Goal: Contribute content: Contribute content

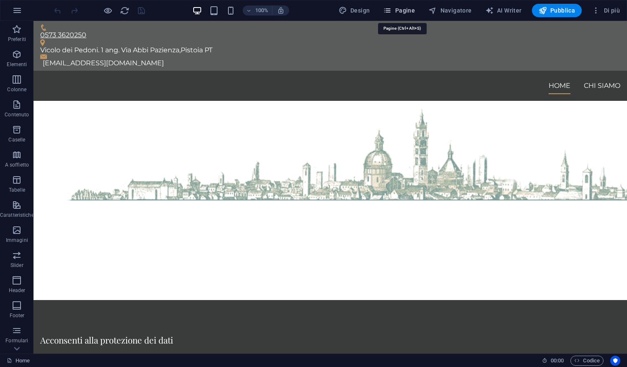
click at [391, 14] on icon "button" at bounding box center [387, 10] width 8 height 8
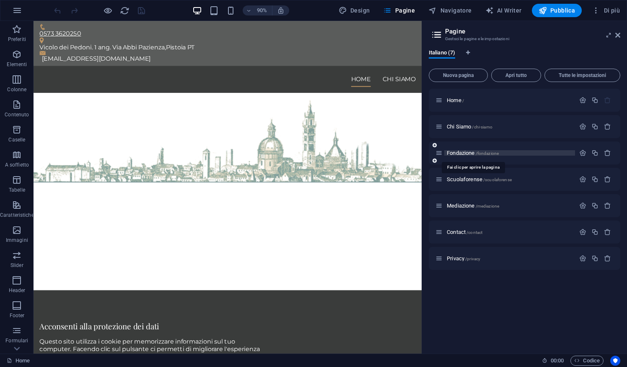
click at [460, 152] on span "Fondazione /fondazione" at bounding box center [472, 153] width 52 height 6
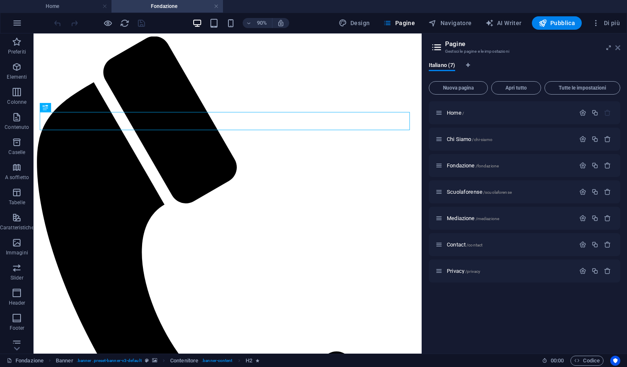
click at [619, 46] on icon at bounding box center [617, 47] width 5 height 7
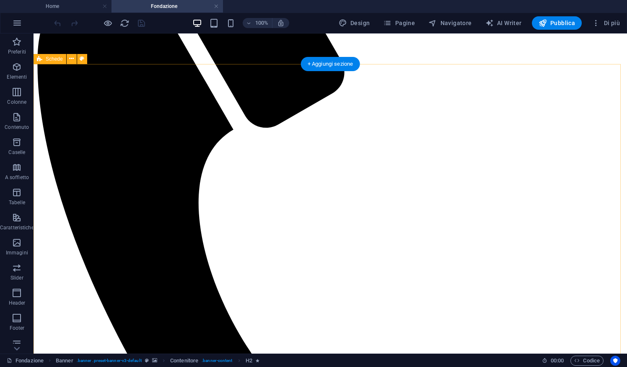
scroll to position [166, 0]
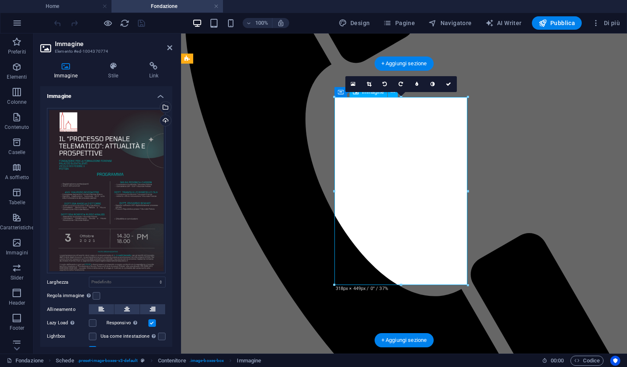
scroll to position [174, 0]
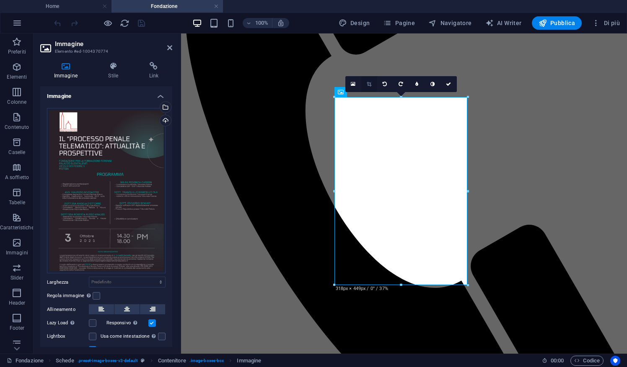
click at [369, 87] on link at bounding box center [369, 84] width 16 height 16
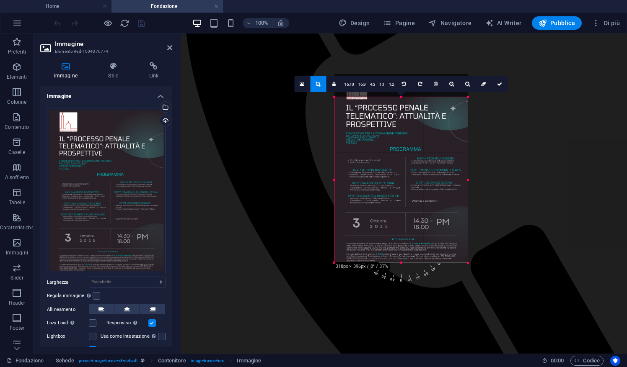
drag, startPoint x: 336, startPoint y: 97, endPoint x: 358, endPoint y: 120, distance: 32.0
click at [358, 120] on div "180 170 160 150 140 130 120 110 100 90 80 70 60 50 40 30 20 10 0 -10 -20 -30 -4…" at bounding box center [400, 180] width 133 height 166
click at [483, 82] on icon at bounding box center [482, 84] width 5 height 5
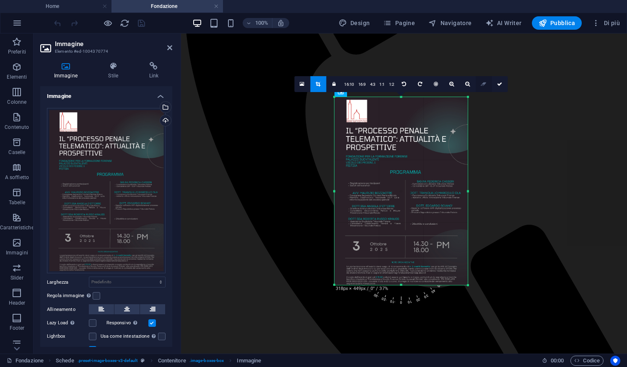
click at [483, 82] on icon at bounding box center [482, 84] width 5 height 5
drag, startPoint x: 334, startPoint y: 286, endPoint x: 330, endPoint y: 289, distance: 4.9
click at [334, 285] on div "180 170 160 150 140 130 120 110 100 90 80 70 60 50 40 30 20 10 0 -10 -20 -30 -4…" at bounding box center [400, 191] width 133 height 188
click at [335, 84] on icon at bounding box center [333, 84] width 3 height 5
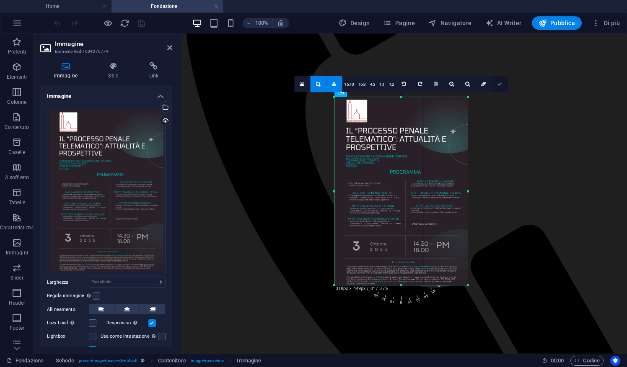
click at [497, 84] on icon at bounding box center [499, 84] width 5 height 5
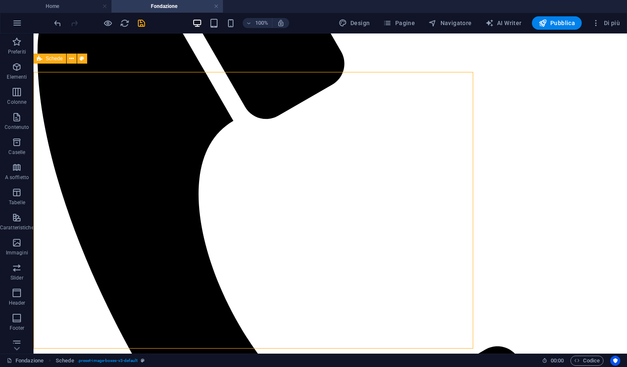
scroll to position [166, 0]
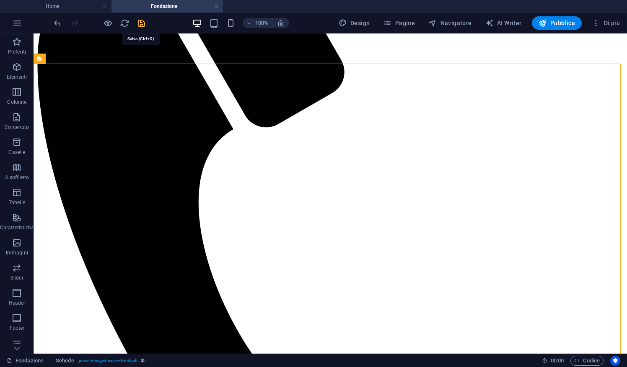
click at [142, 26] on icon "save" at bounding box center [142, 23] width 10 height 10
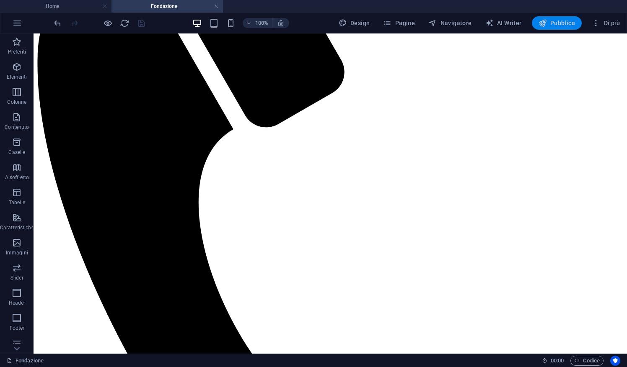
click at [566, 27] on button "Pubblica" at bounding box center [557, 22] width 50 height 13
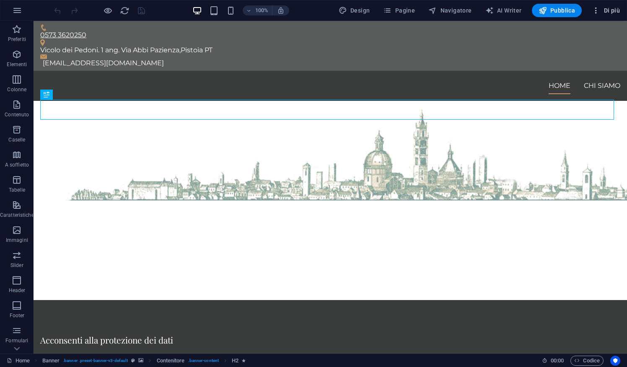
click at [596, 15] on button "Di più" at bounding box center [605, 10] width 35 height 13
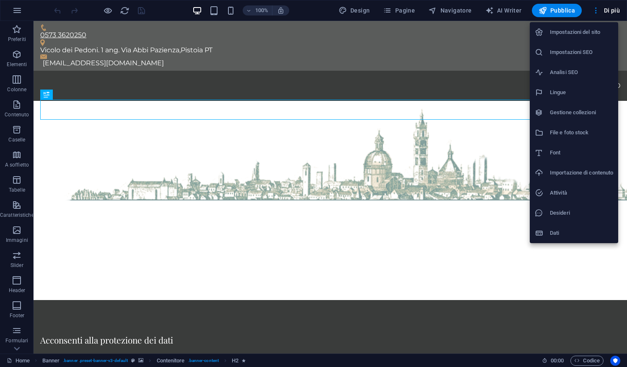
click at [574, 118] on li "Gestione collezioni" at bounding box center [573, 113] width 88 height 20
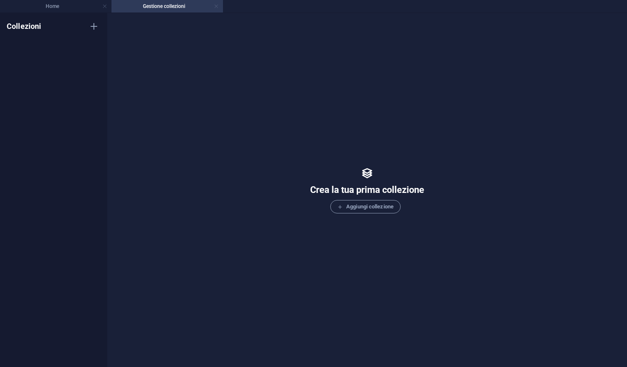
click at [215, 8] on link at bounding box center [216, 7] width 5 height 8
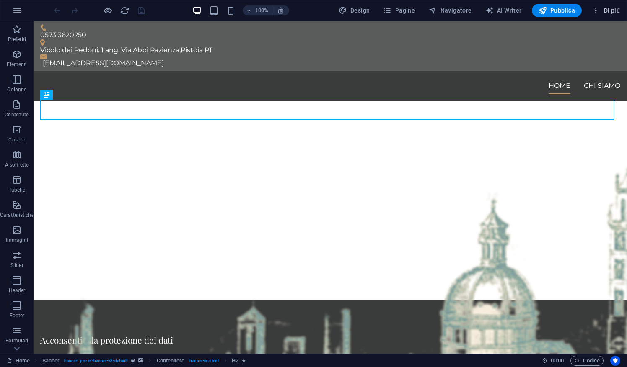
click at [595, 14] on icon "button" at bounding box center [595, 10] width 8 height 8
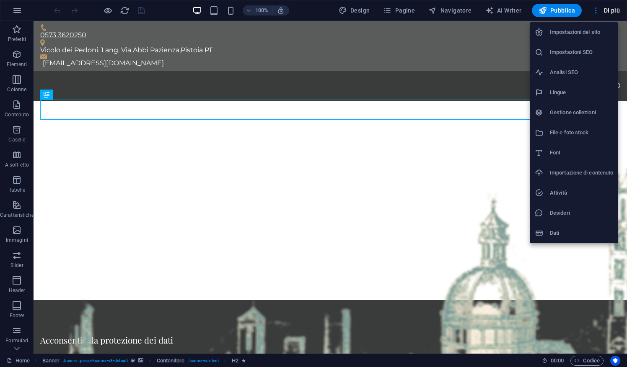
click at [418, 13] on div at bounding box center [313, 183] width 627 height 367
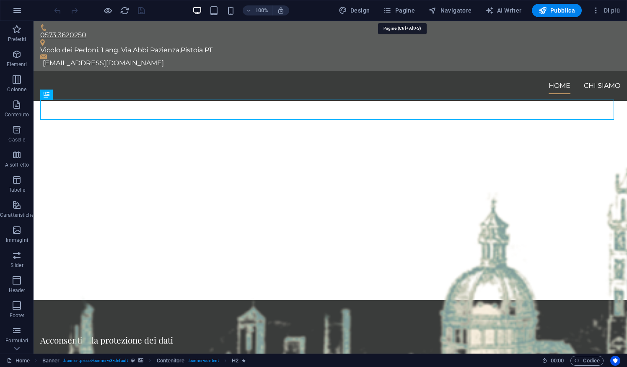
click at [407, 13] on span "Pagine" at bounding box center [399, 10] width 32 height 8
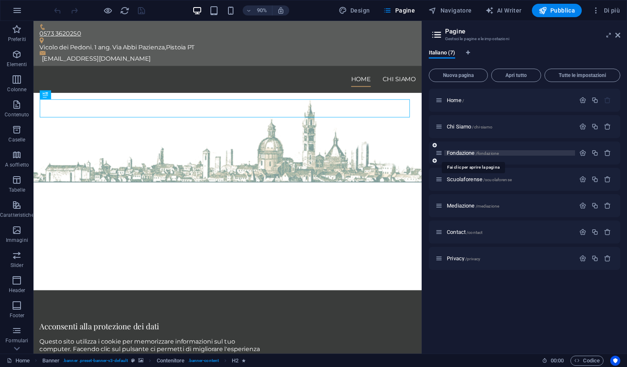
click at [470, 153] on span "Fondazione /fondazione" at bounding box center [472, 153] width 52 height 6
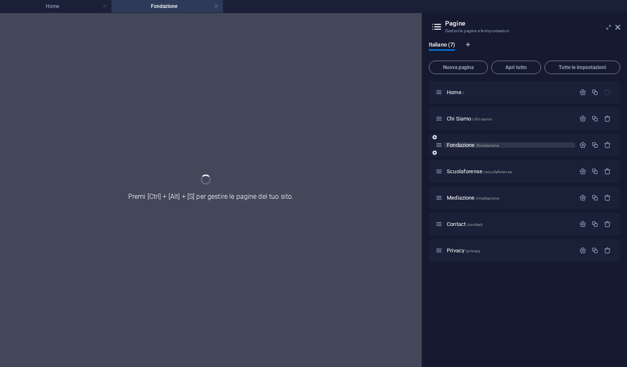
click at [470, 153] on div "Fondazione /fondazione" at bounding box center [523, 145] width 191 height 23
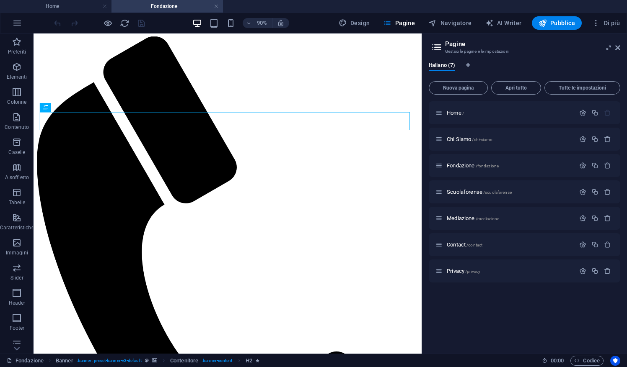
click at [617, 52] on header "Pagine Gestsci le pagine e le impostazioni" at bounding box center [525, 45] width 190 height 22
click at [616, 49] on icon at bounding box center [617, 47] width 5 height 7
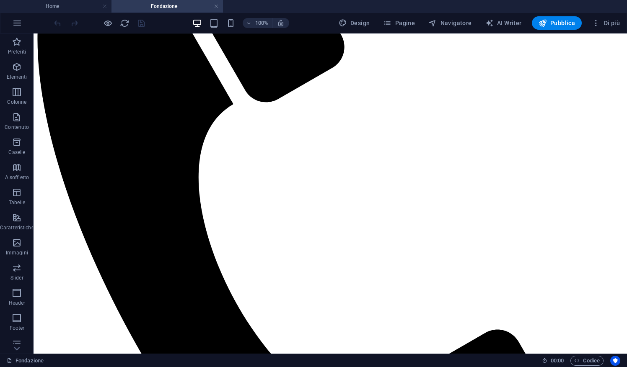
scroll to position [194, 0]
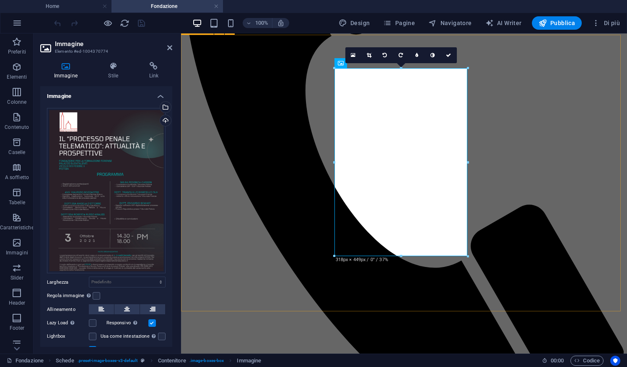
scroll to position [203, 0]
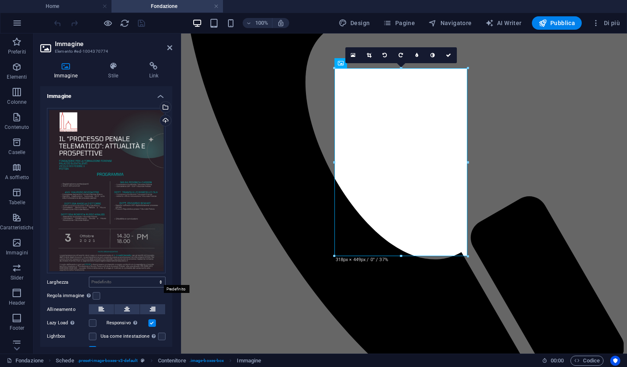
click at [160, 277] on div "Predefinito automatico px rem % em vh vw" at bounding box center [127, 282] width 77 height 11
click at [160, 279] on select "Predefinito automatico px rem % em vh vw" at bounding box center [127, 282] width 76 height 10
click at [89, 277] on select "Predefinito automatico px rem % em vh vw" at bounding box center [127, 282] width 76 height 10
select select "DISABLED_OPTION_VALUE"
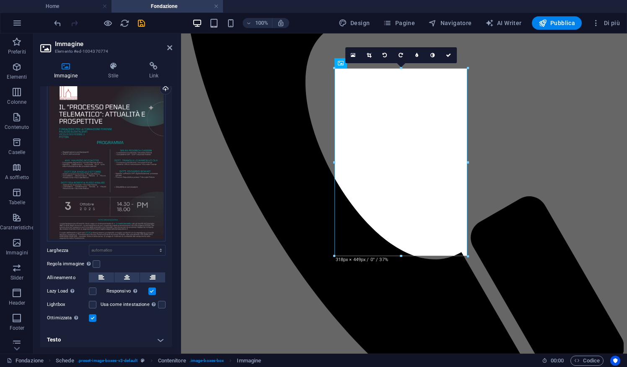
click at [162, 340] on h4 "Testo" at bounding box center [106, 340] width 132 height 20
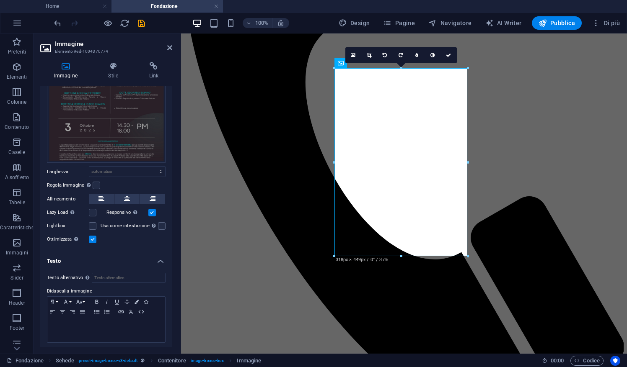
scroll to position [0, 0]
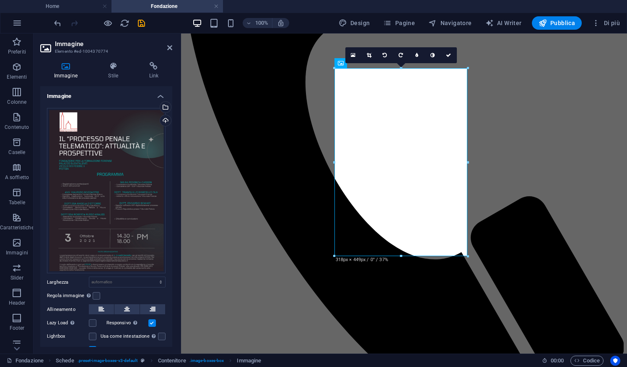
click at [116, 80] on div "Immagine Stile Link Immagine Trascina qui i file, fai clic per sceglierli o sel…" at bounding box center [106, 204] width 132 height 285
click at [114, 75] on h4 "Stile" at bounding box center [115, 71] width 41 height 18
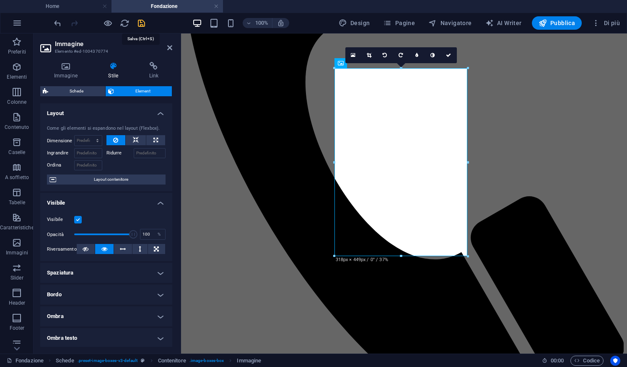
click at [144, 26] on icon "save" at bounding box center [142, 23] width 10 height 10
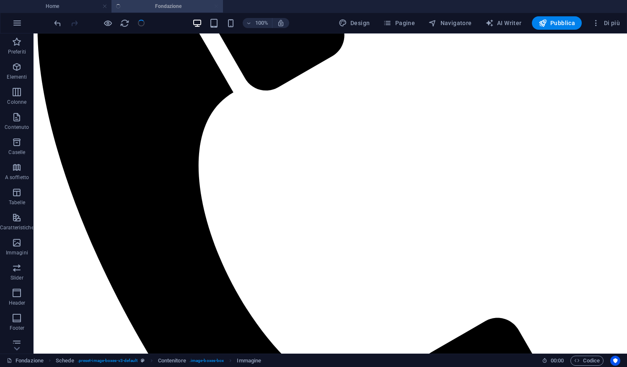
scroll to position [194, 0]
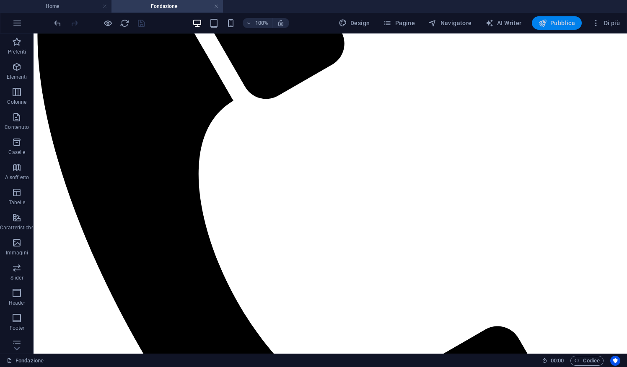
click at [560, 28] on button "Pubblica" at bounding box center [557, 22] width 50 height 13
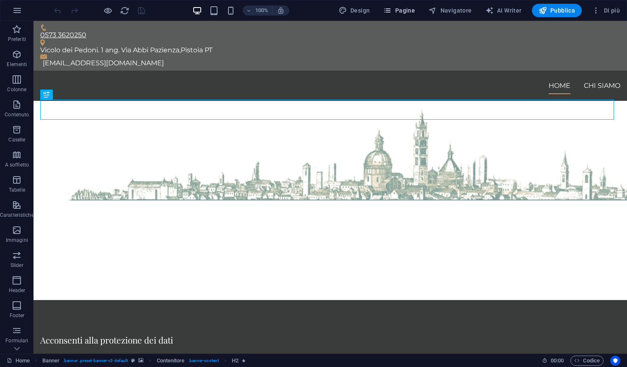
click at [407, 14] on span "Pagine" at bounding box center [399, 10] width 32 height 8
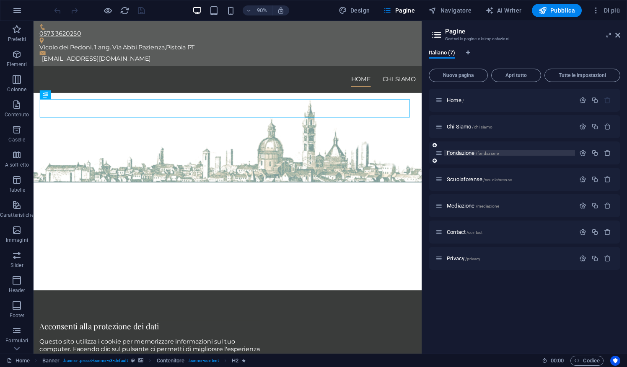
click at [457, 153] on span "Fondazione /fondazione" at bounding box center [472, 153] width 52 height 6
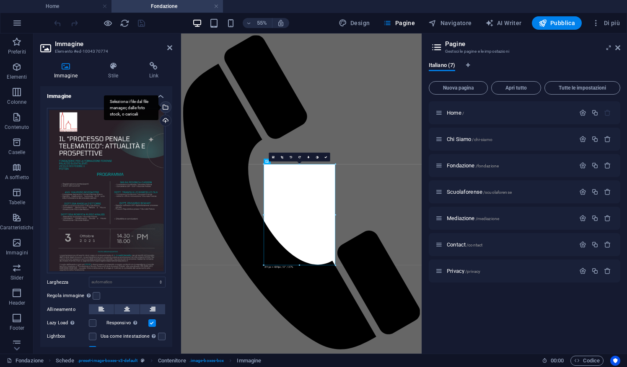
click at [164, 111] on div "Seleziona i file dal file manager, dalle foto stock, o caricali" at bounding box center [164, 108] width 13 height 13
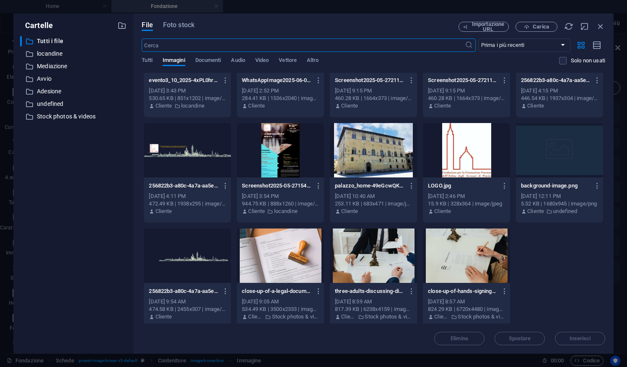
scroll to position [60, 0]
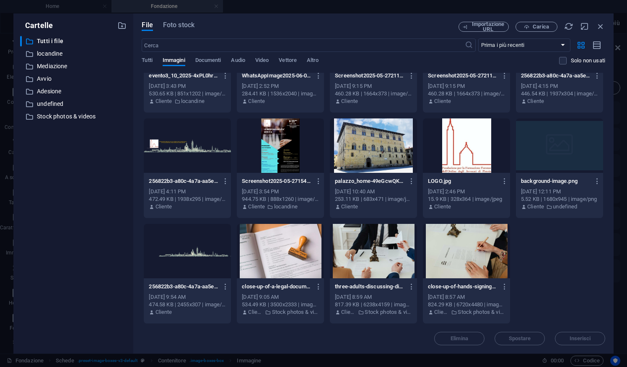
click at [608, 254] on div "File Foto stock Importazione URL Carica ​ Prima i più recenti Prima i più vecch…" at bounding box center [373, 183] width 480 height 341
click at [470, 250] on div at bounding box center [466, 251] width 87 height 54
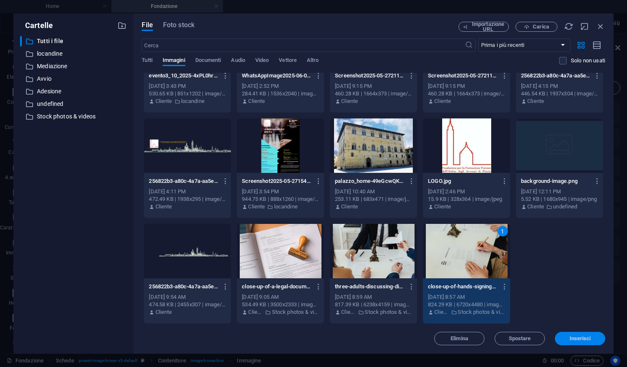
click at [567, 342] on button "Inserisci" at bounding box center [580, 338] width 50 height 13
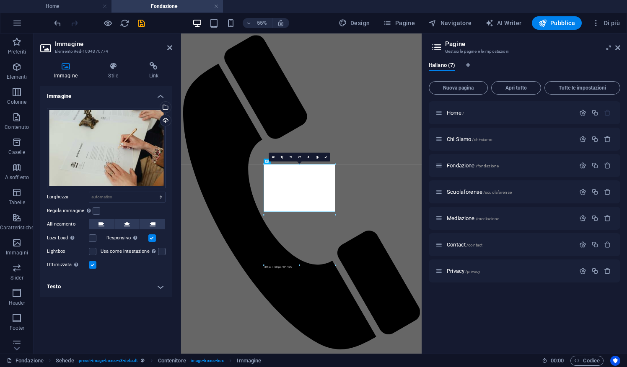
click at [495, 314] on div "Home / Chi Siamo /chi-siamo Fondazione /fondazione Scuolaforense /scuolaforense…" at bounding box center [523, 224] width 191 height 246
click at [323, 155] on link at bounding box center [325, 157] width 9 height 9
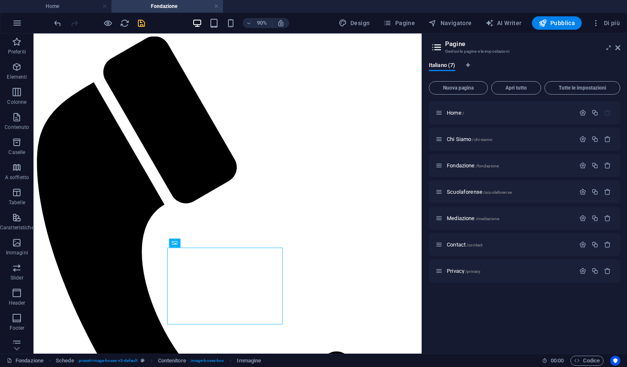
click at [145, 19] on icon "save" at bounding box center [142, 23] width 10 height 10
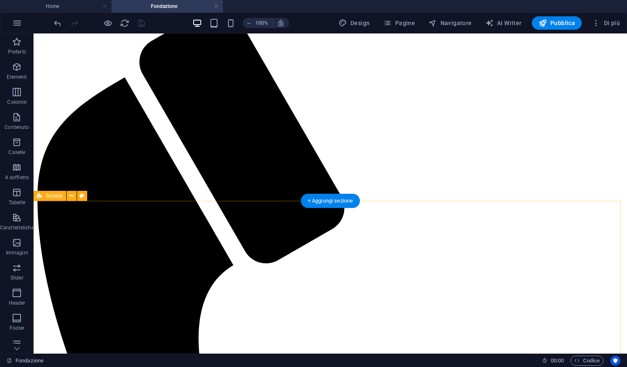
scroll to position [27, 0]
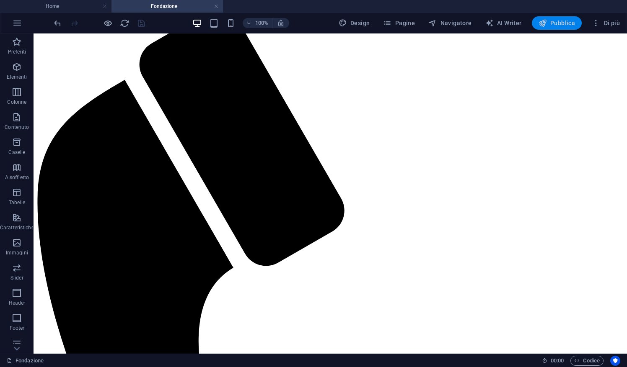
click at [553, 27] on span "Pubblica" at bounding box center [556, 23] width 37 height 8
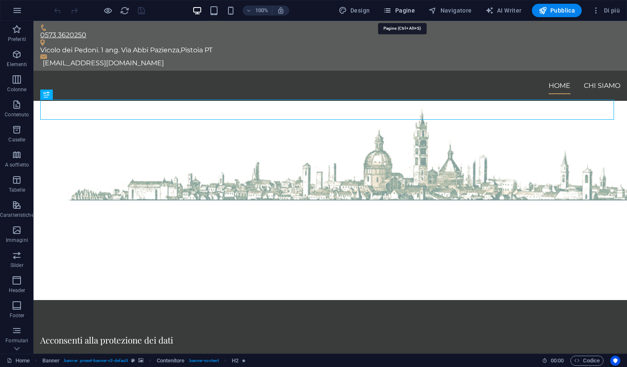
click at [407, 10] on span "Pagine" at bounding box center [399, 10] width 32 height 8
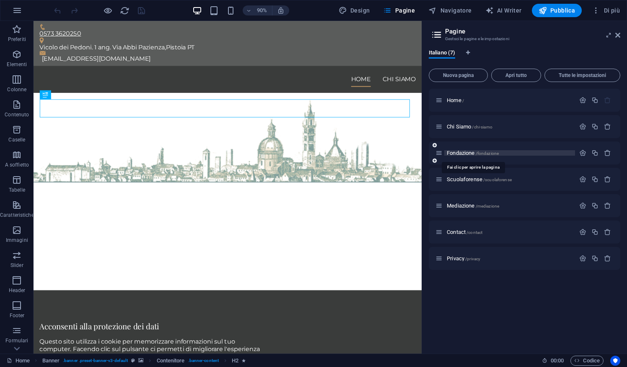
click at [460, 152] on span "Fondazione /fondazione" at bounding box center [472, 153] width 52 height 6
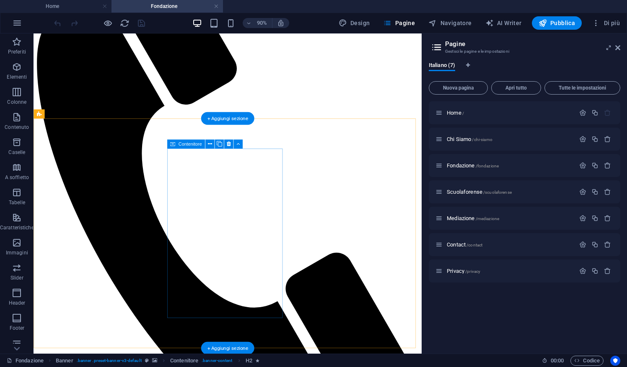
scroll to position [116, 0]
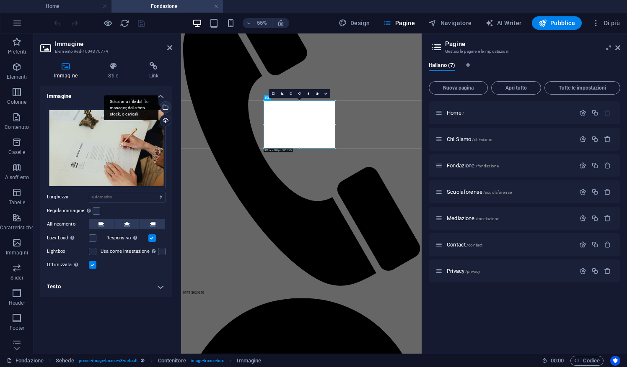
click at [166, 104] on div "Seleziona i file dal file manager, dalle foto stock, o caricali" at bounding box center [164, 108] width 13 height 13
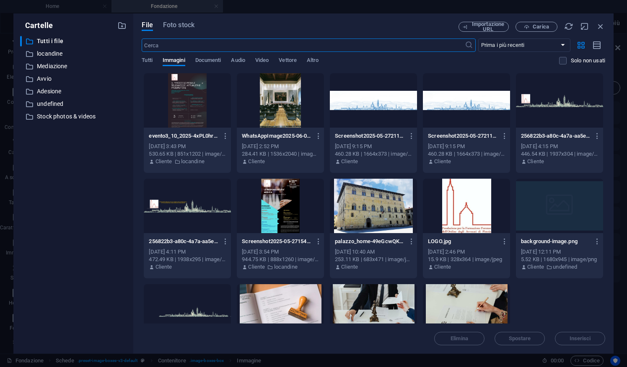
scroll to position [0, 0]
click at [477, 300] on div at bounding box center [466, 311] width 87 height 54
drag, startPoint x: 603, startPoint y: 256, endPoint x: 622, endPoint y: 331, distance: 77.0
click at [622, 331] on div "Cartelle ​ Tutti i file Tutti i file ​ locandine locandine ​ Mediazione Mediazi…" at bounding box center [313, 183] width 627 height 367
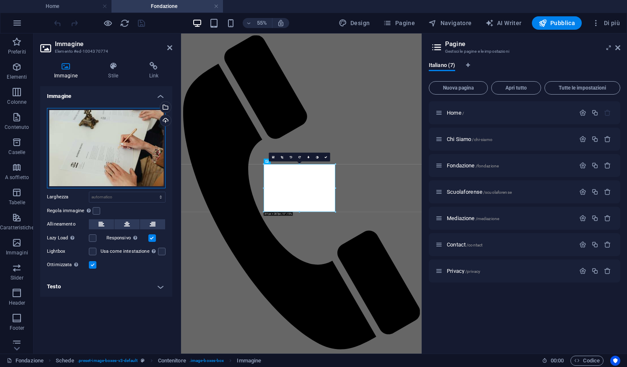
click at [121, 160] on div "Trascina qui i file, fai clic per sceglierli o selezionali da File o dalle nost…" at bounding box center [106, 148] width 119 height 80
click at [121, 160] on body "fondazioneforensepistoia.it Home Fondazione Preferiti Elementi Colonne Contenut…" at bounding box center [313, 183] width 627 height 367
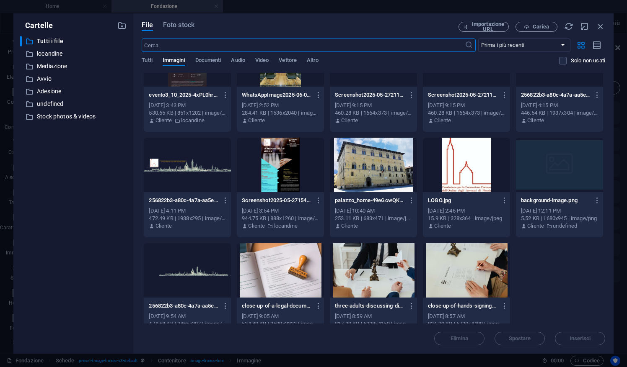
scroll to position [60, 0]
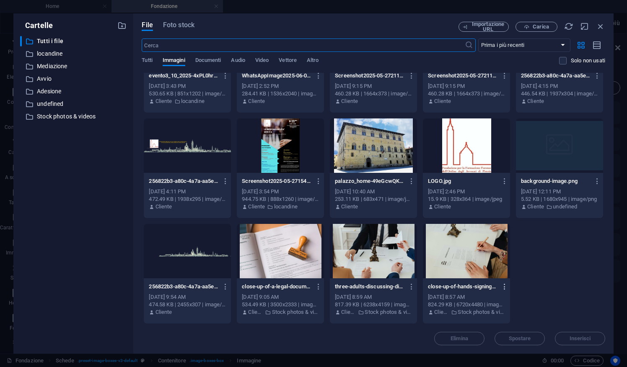
click at [503, 285] on icon "button" at bounding box center [505, 287] width 8 height 8
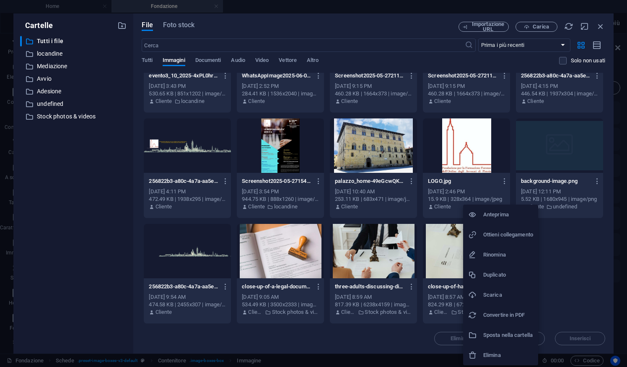
click at [502, 295] on h6 "Scarica" at bounding box center [508, 295] width 50 height 10
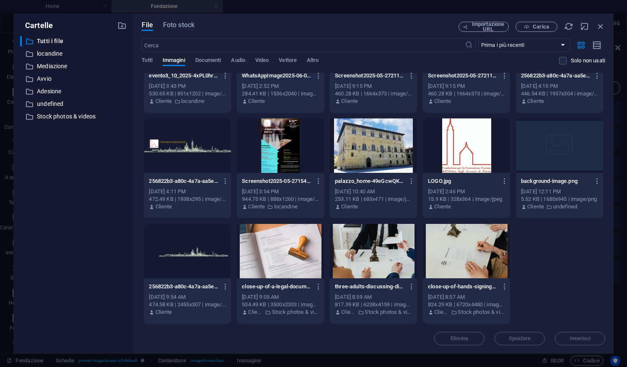
scroll to position [0, 0]
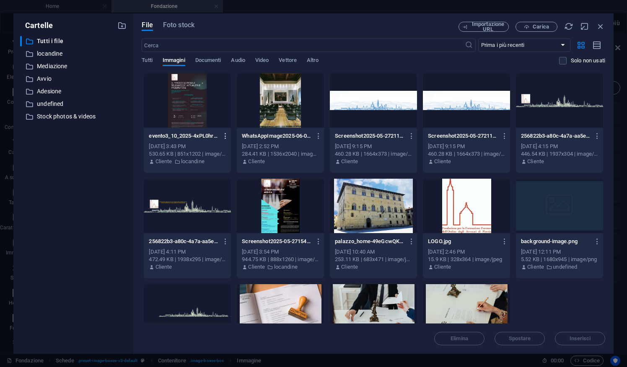
click at [224, 138] on icon "button" at bounding box center [226, 136] width 8 height 8
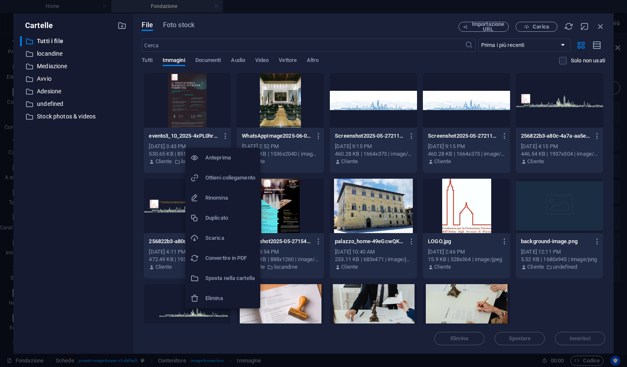
click at [226, 302] on h6 "Elimina" at bounding box center [230, 299] width 50 height 10
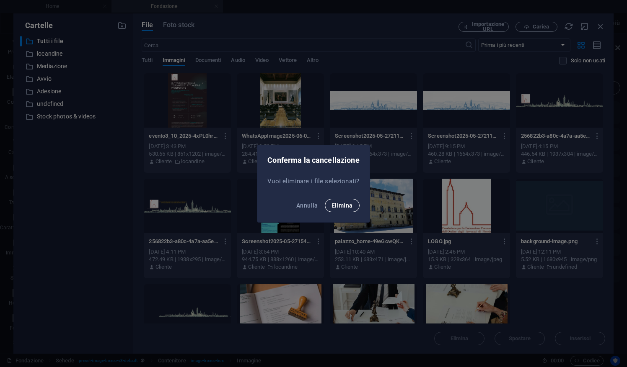
click at [343, 207] on span "Elimina" at bounding box center [341, 205] width 21 height 7
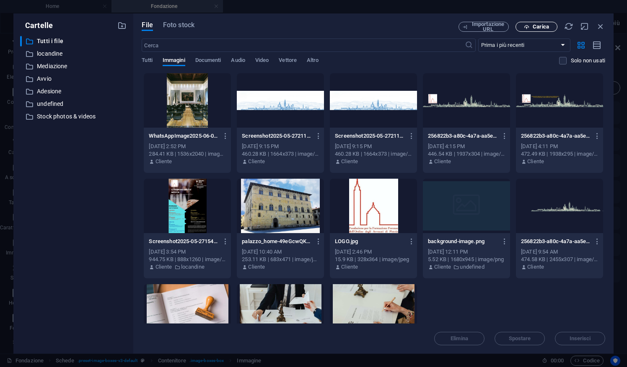
click at [546, 27] on span "Carica" at bounding box center [540, 26] width 16 height 5
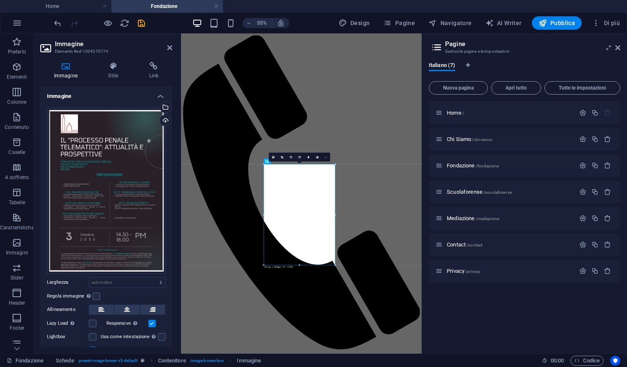
click at [328, 159] on link at bounding box center [325, 157] width 9 height 9
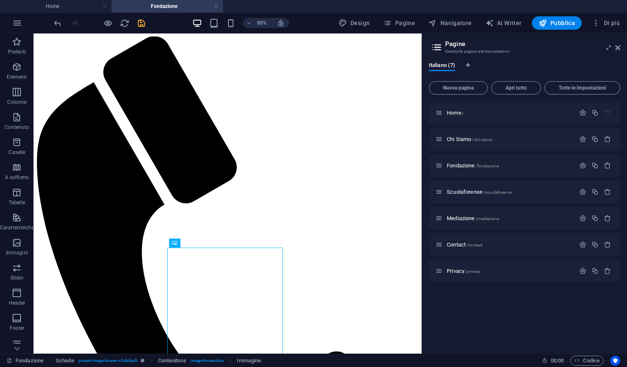
click at [138, 21] on icon "save" at bounding box center [142, 23] width 10 height 10
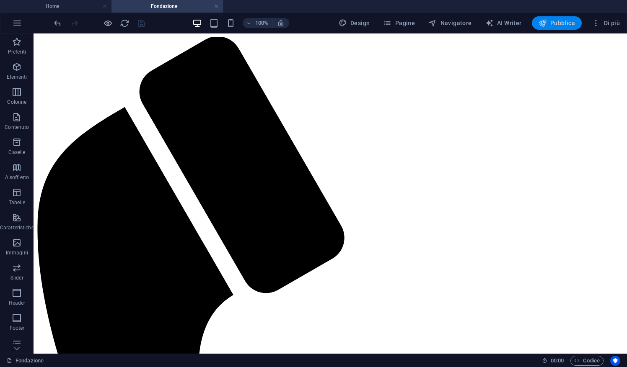
click at [556, 21] on span "Pubblica" at bounding box center [556, 23] width 37 height 8
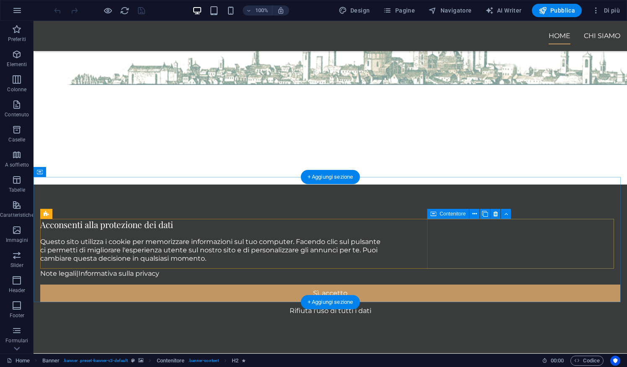
scroll to position [116, 0]
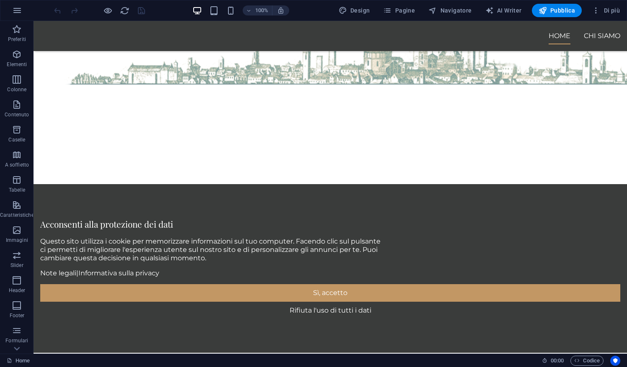
click at [408, 20] on header "100% Design Pagine Navigatore AI Writer Pubblica Di più" at bounding box center [313, 10] width 627 height 21
click at [408, 14] on button "Pagine" at bounding box center [398, 10] width 39 height 13
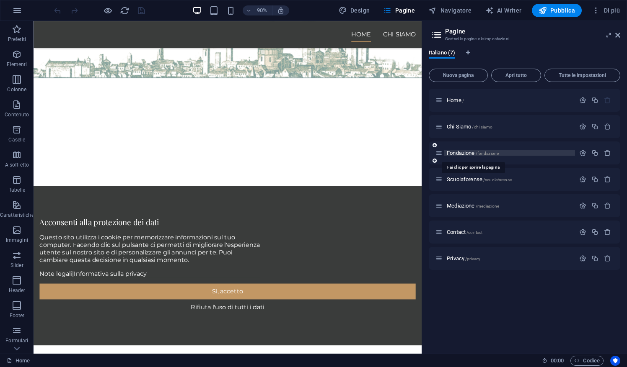
click at [461, 152] on span "Fondazione /fondazione" at bounding box center [472, 153] width 52 height 6
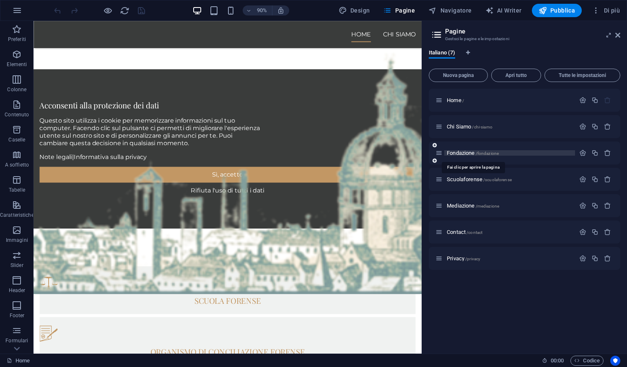
scroll to position [0, 0]
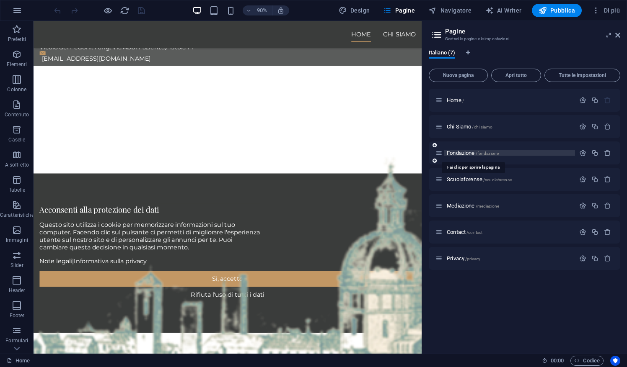
click at [461, 152] on div "Fondazione /fondazione" at bounding box center [523, 153] width 191 height 23
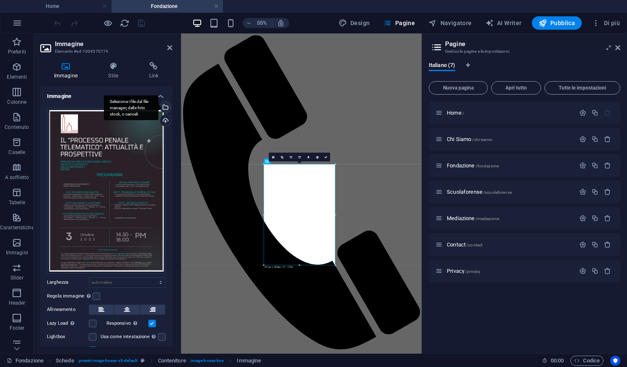
click at [158, 105] on div "Seleziona i file dal file manager, dalle foto stock, o caricali" at bounding box center [131, 107] width 54 height 25
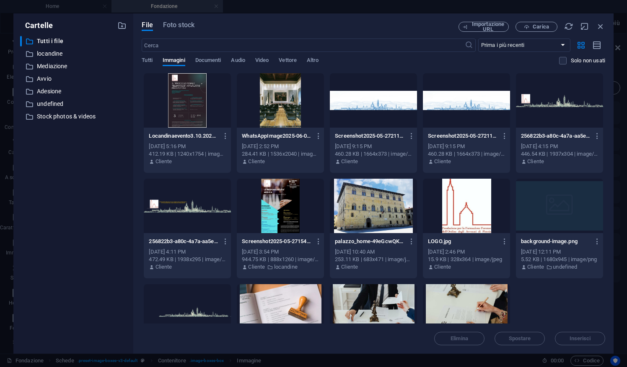
click at [206, 149] on div "Oct 2, 2025 5:16 PM" at bounding box center [187, 147] width 77 height 8
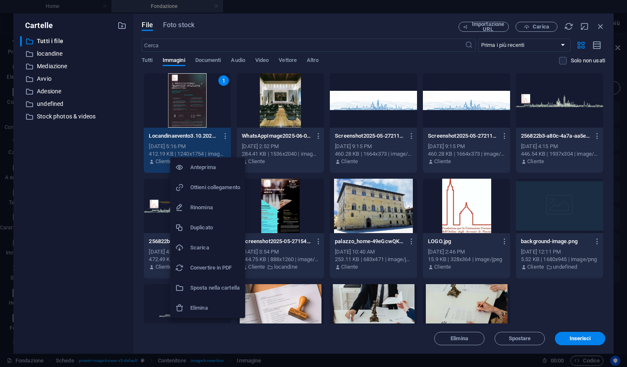
click at [209, 173] on li "Anteprima" at bounding box center [207, 167] width 75 height 20
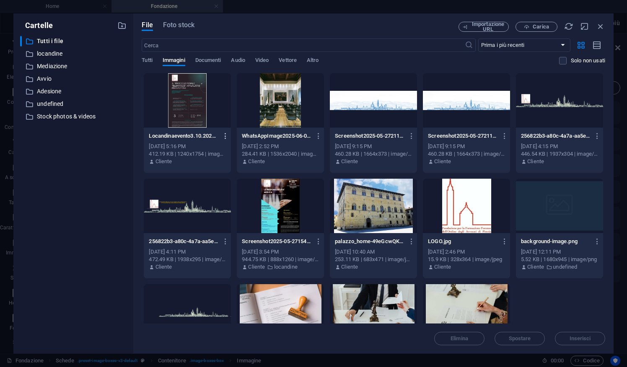
click at [226, 138] on icon "button" at bounding box center [226, 136] width 8 height 8
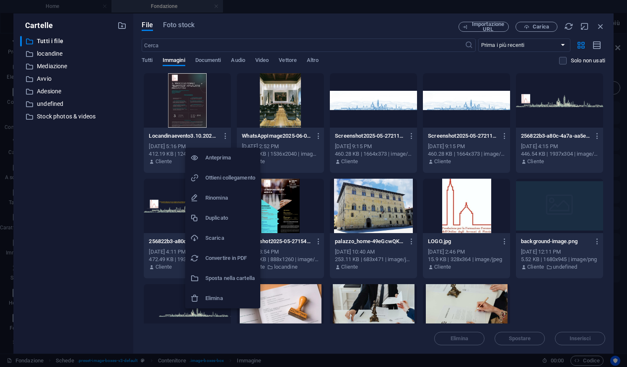
click at [223, 302] on h6 "Elimina" at bounding box center [230, 299] width 50 height 10
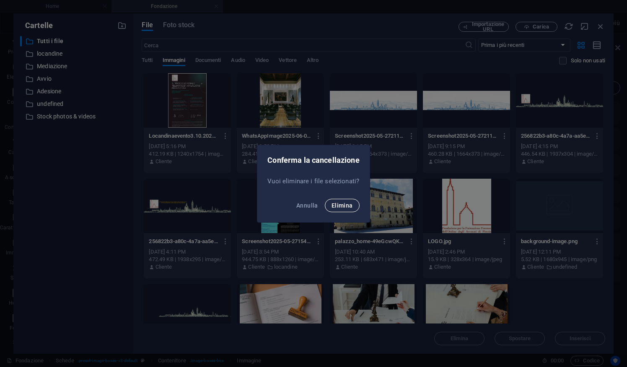
click at [354, 200] on button "Elimina" at bounding box center [342, 205] width 35 height 13
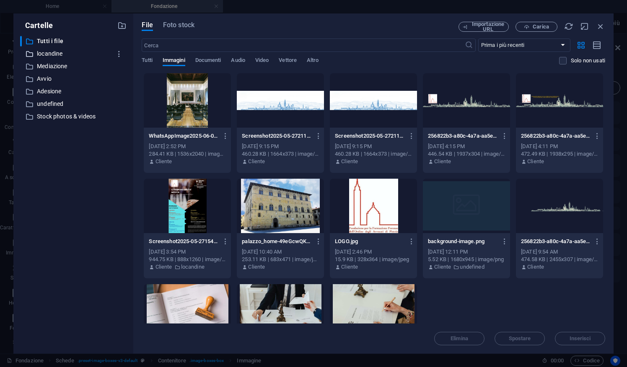
click at [64, 51] on p "locandine" at bounding box center [74, 54] width 75 height 10
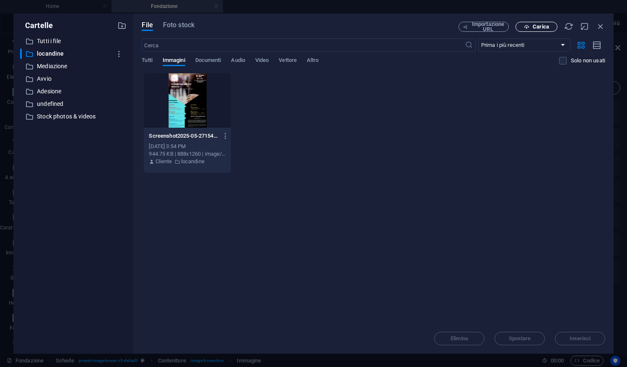
click at [550, 25] on span "Carica" at bounding box center [536, 26] width 34 height 5
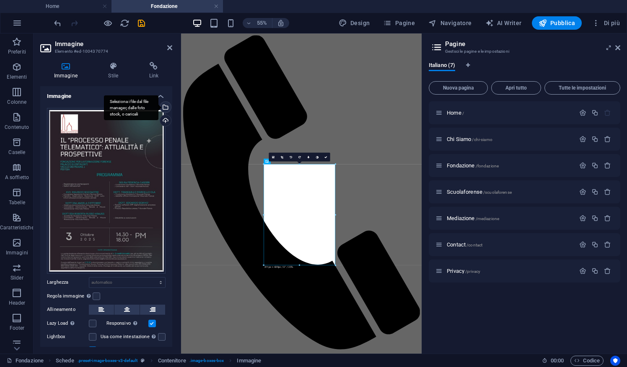
click at [165, 104] on div "Seleziona i file dal file manager, dalle foto stock, o caricali" at bounding box center [164, 108] width 13 height 13
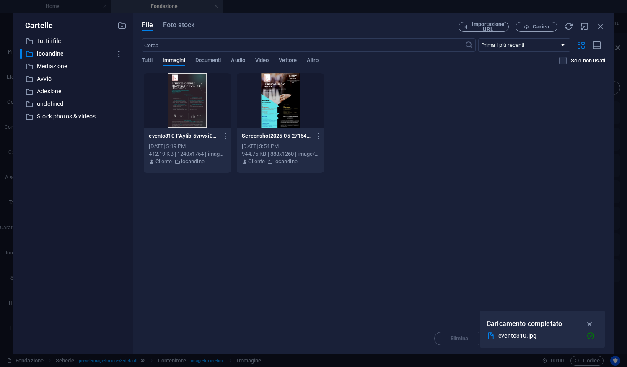
click at [205, 91] on div at bounding box center [187, 100] width 87 height 54
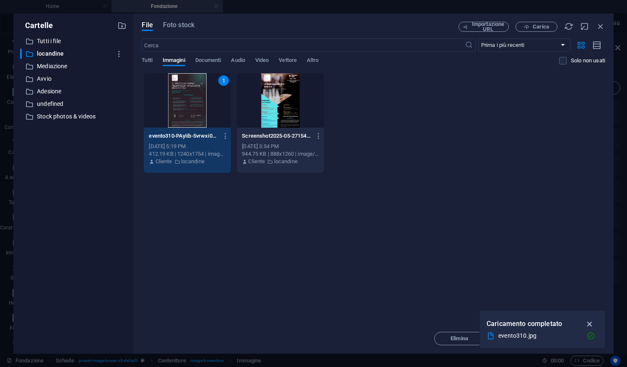
click at [592, 323] on icon "button" at bounding box center [590, 324] width 10 height 9
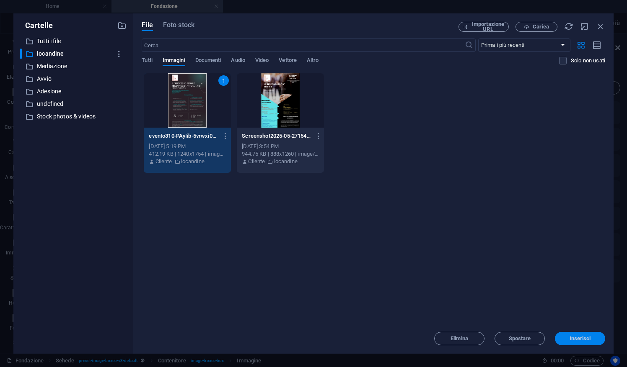
click at [571, 341] on span "Inserisci" at bounding box center [579, 338] width 21 height 5
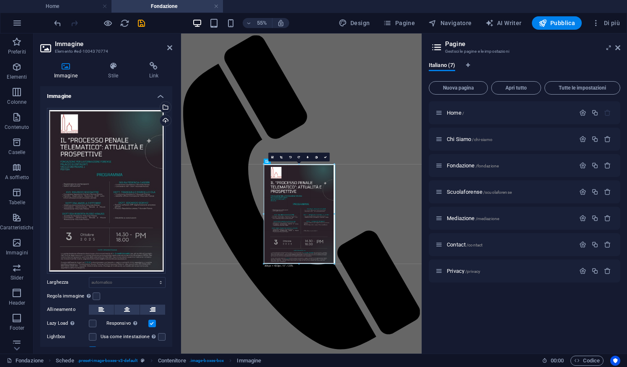
drag, startPoint x: 334, startPoint y: 165, endPoint x: 328, endPoint y: 167, distance: 7.0
type input "306"
select select "px"
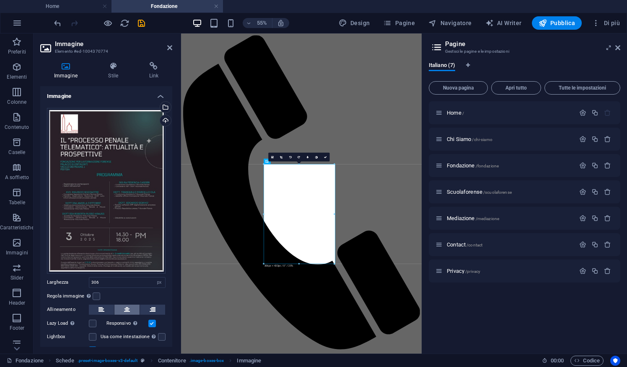
click at [128, 305] on icon at bounding box center [127, 310] width 6 height 10
click at [326, 157] on icon at bounding box center [325, 157] width 3 height 3
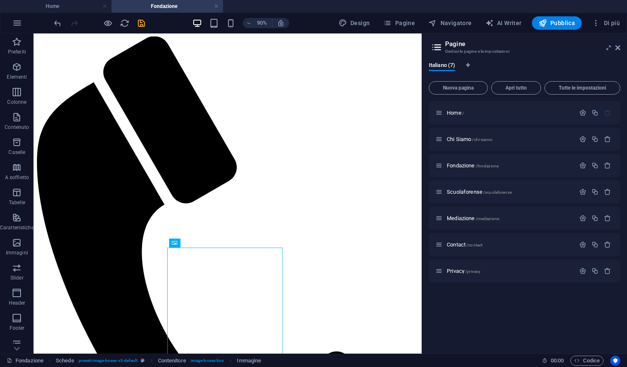
click at [143, 28] on div at bounding box center [99, 22] width 94 height 13
click at [138, 23] on icon "save" at bounding box center [142, 23] width 10 height 10
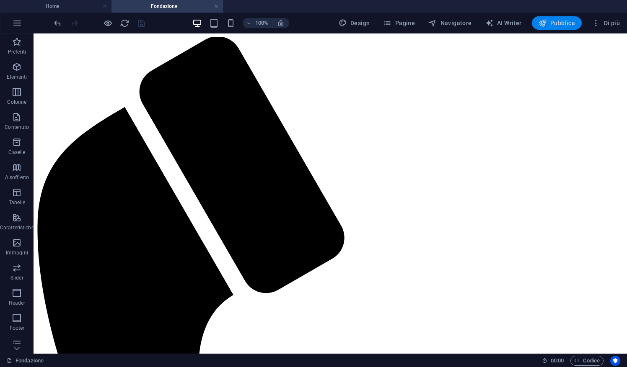
click at [564, 22] on span "Pubblica" at bounding box center [556, 23] width 37 height 8
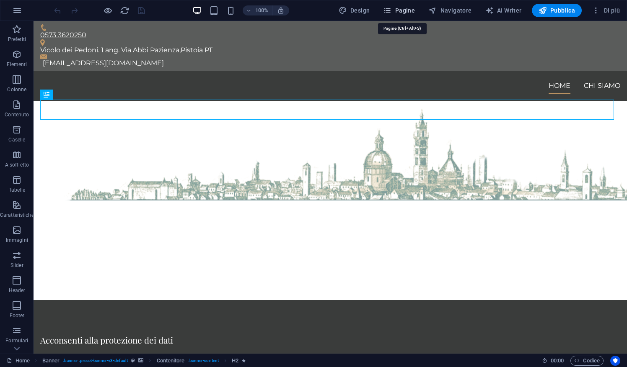
click at [397, 13] on span "Pagine" at bounding box center [399, 10] width 32 height 8
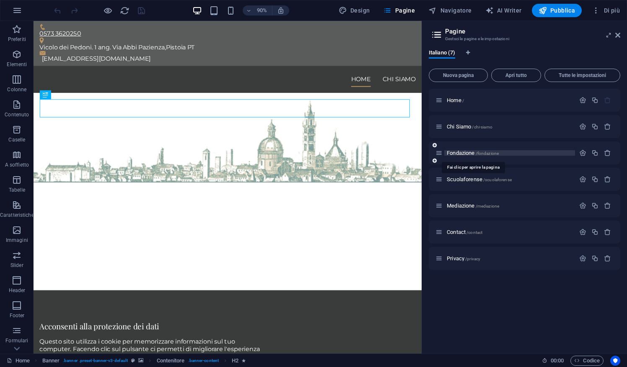
click at [455, 153] on span "Fondazione /fondazione" at bounding box center [472, 153] width 52 height 6
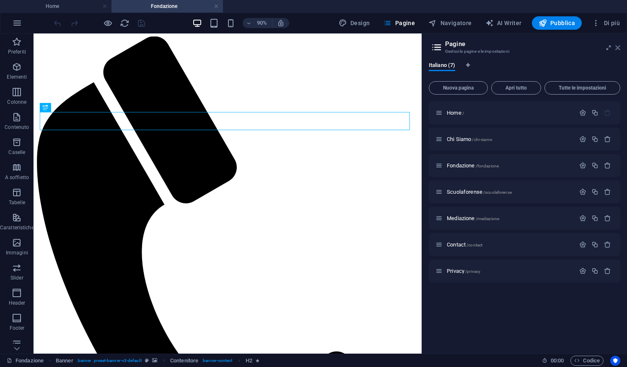
click at [617, 44] on icon at bounding box center [617, 47] width 5 height 7
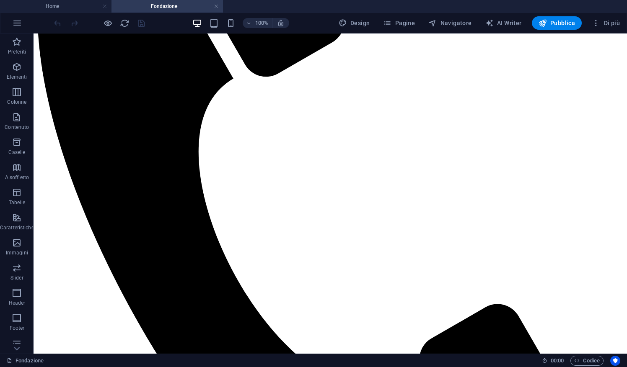
scroll to position [215, 0]
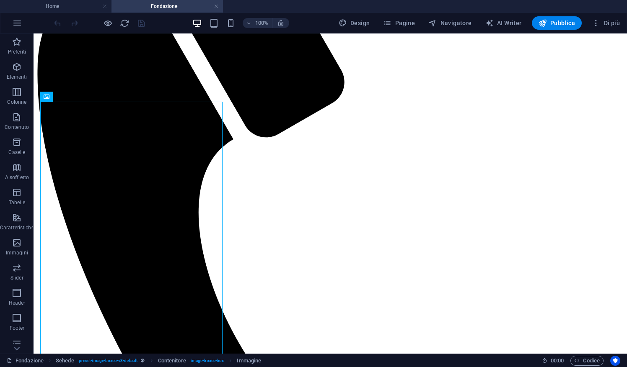
scroll to position [126, 0]
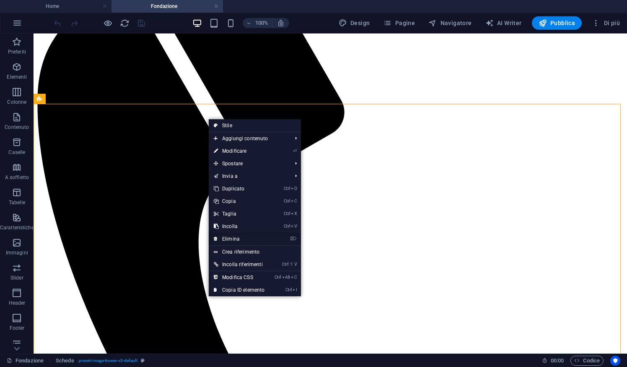
click at [233, 243] on link "⌦ Elimina" at bounding box center [239, 239] width 61 height 13
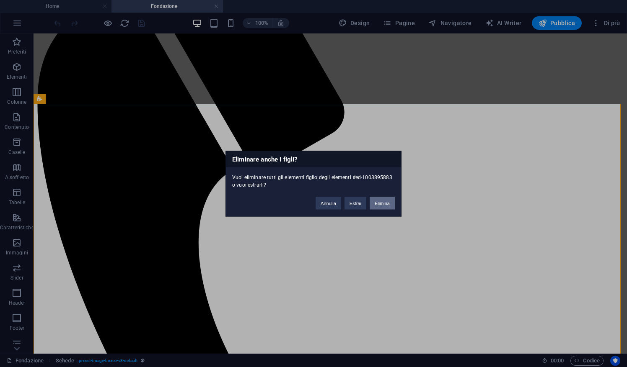
click at [381, 208] on button "Elimina" at bounding box center [381, 203] width 25 height 13
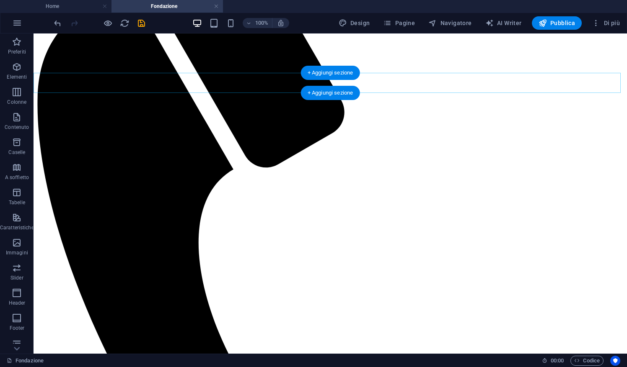
click at [323, 98] on div "+ Aggiungi sezione" at bounding box center [330, 93] width 59 height 14
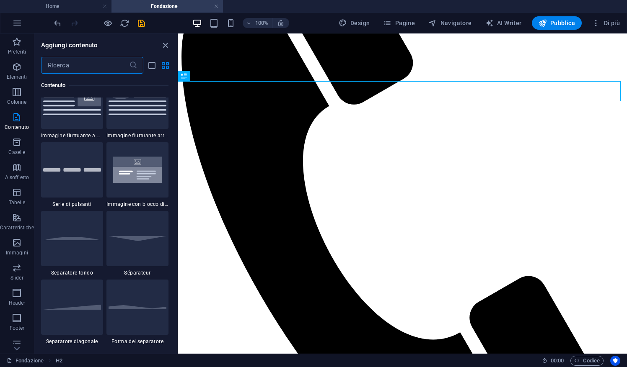
scroll to position [2028, 0]
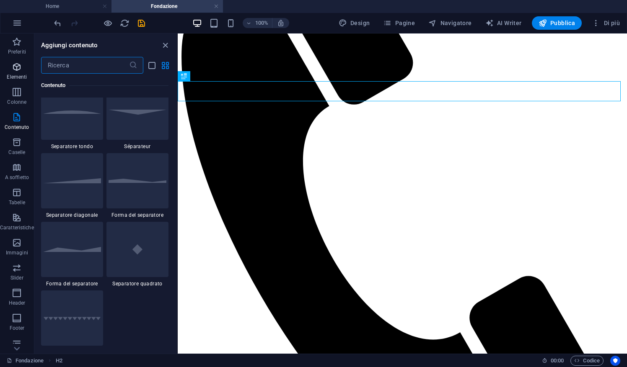
click at [23, 75] on p "Elementi" at bounding box center [17, 77] width 20 height 7
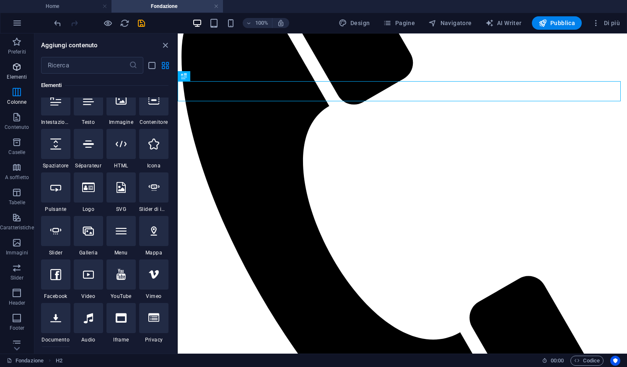
scroll to position [89, 0]
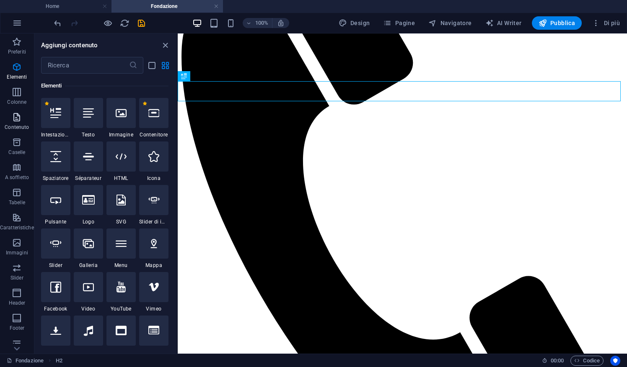
click at [13, 124] on p "Contenuto" at bounding box center [17, 127] width 24 height 7
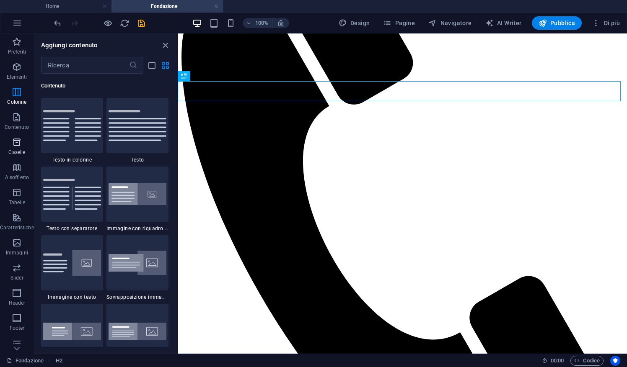
click at [17, 147] on icon "button" at bounding box center [17, 142] width 10 height 10
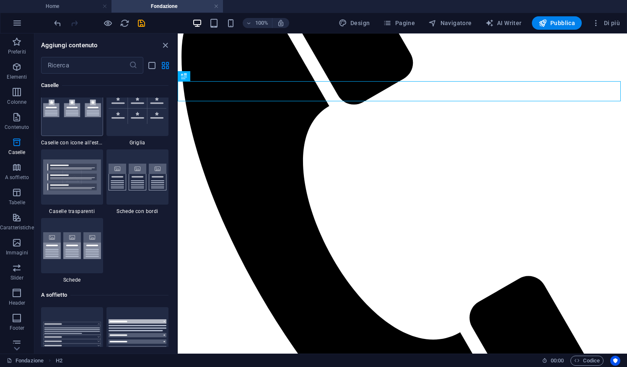
scroll to position [2471, 0]
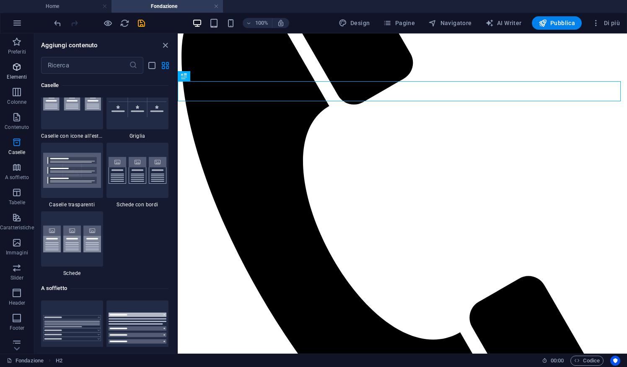
click at [19, 83] on button "Elementi" at bounding box center [17, 71] width 34 height 25
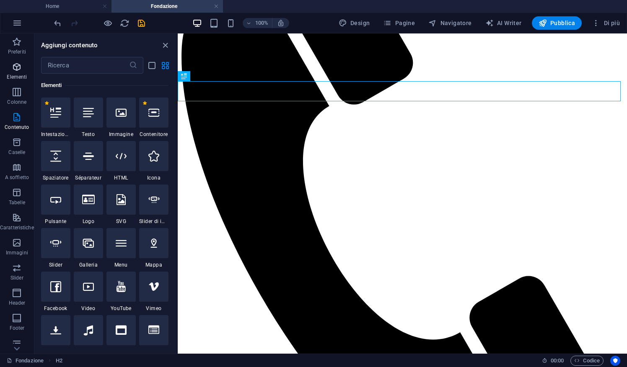
scroll to position [89, 0]
click at [18, 90] on icon "button" at bounding box center [17, 92] width 10 height 10
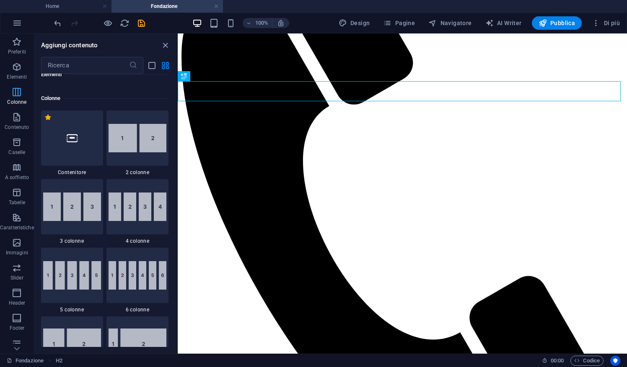
scroll to position [415, 0]
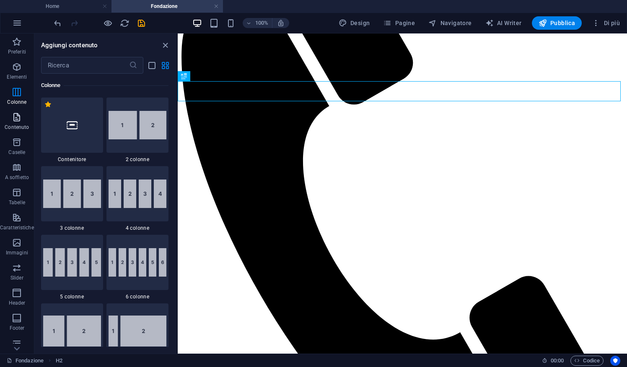
click at [18, 111] on button "Contenuto" at bounding box center [17, 121] width 34 height 25
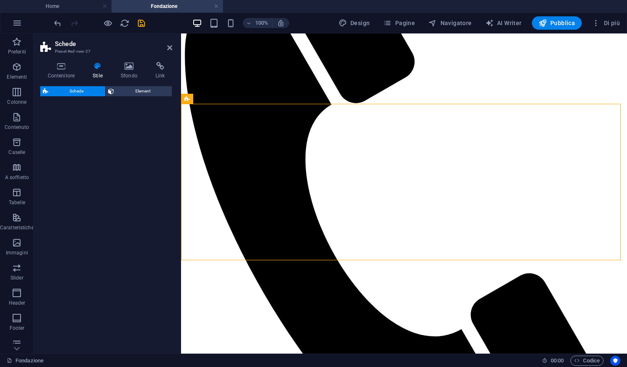
scroll to position [134, 0]
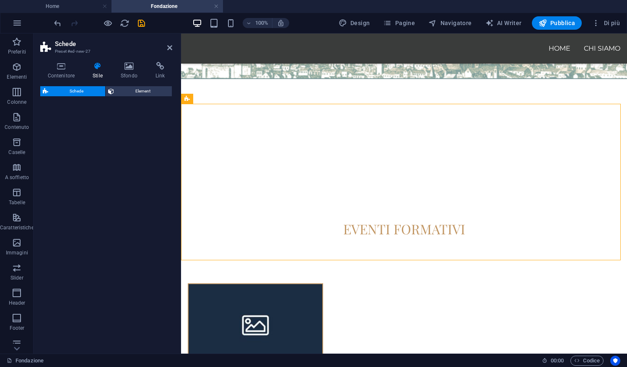
select select "rem"
select select "preset-image-boxes-v3-border"
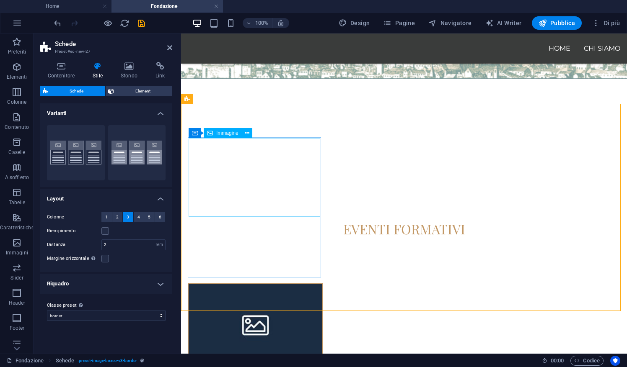
click at [266, 284] on figure at bounding box center [255, 324] width 134 height 80
click at [264, 284] on figure at bounding box center [255, 324] width 134 height 80
select select "%"
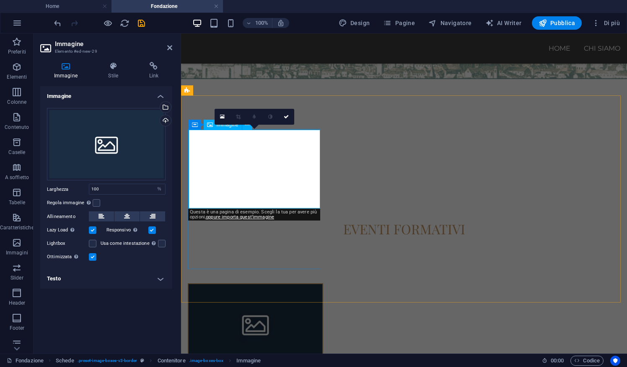
scroll to position [142, 0]
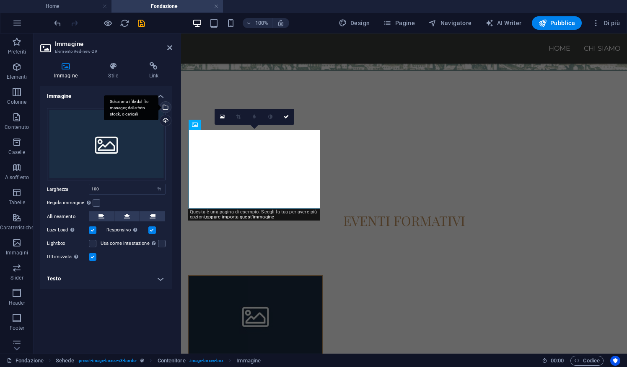
click at [165, 103] on div "Seleziona i file dal file manager, dalle foto stock, o caricali" at bounding box center [164, 108] width 13 height 13
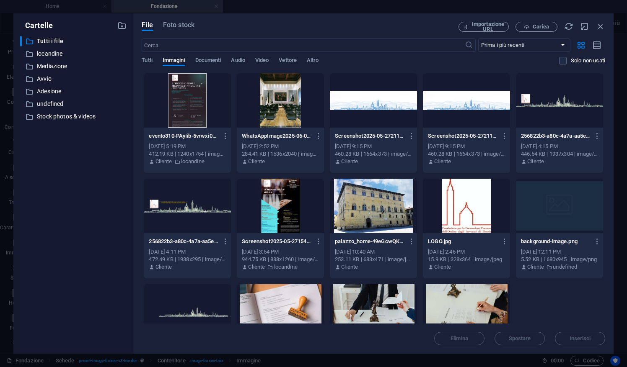
click at [196, 105] on div at bounding box center [187, 100] width 87 height 54
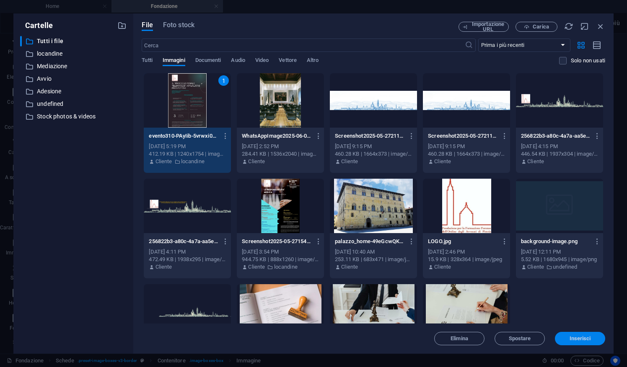
click at [590, 339] on span "Inserisci" at bounding box center [579, 338] width 21 height 5
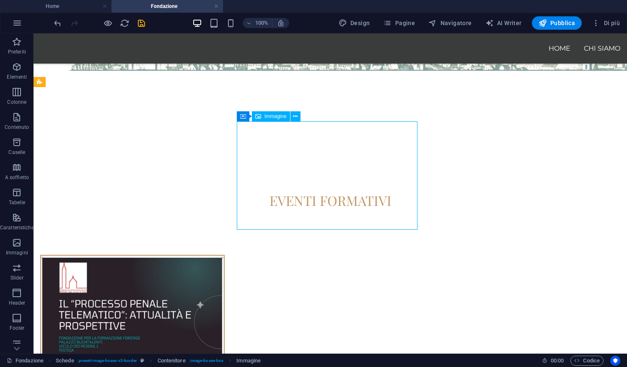
select select "%"
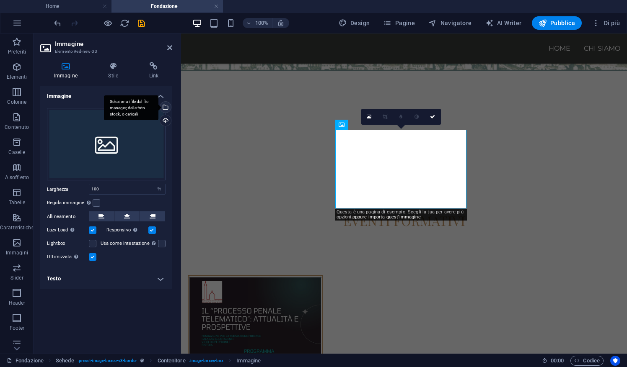
click at [166, 108] on div "Seleziona i file dal file manager, dalle foto stock, o caricali" at bounding box center [164, 108] width 13 height 13
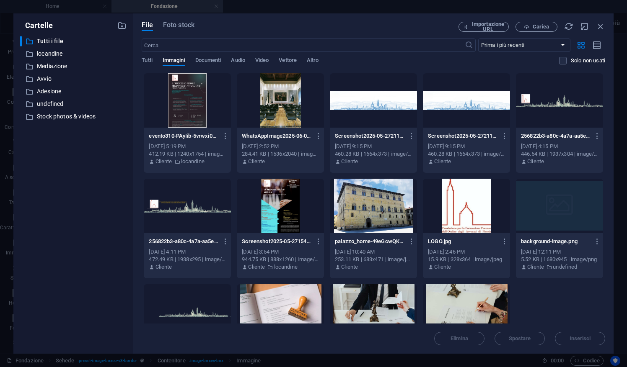
click at [285, 203] on div at bounding box center [280, 206] width 87 height 54
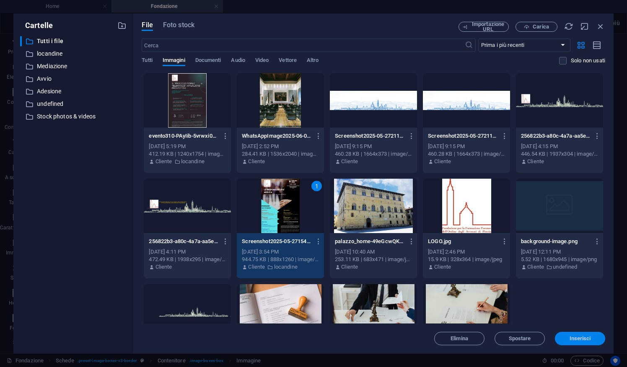
click at [575, 338] on span "Inserisci" at bounding box center [579, 338] width 21 height 5
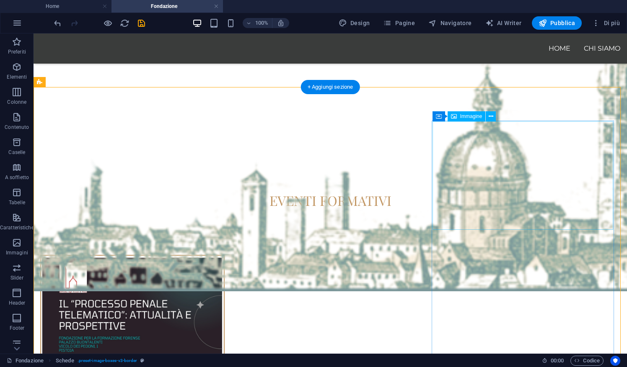
scroll to position [330, 0]
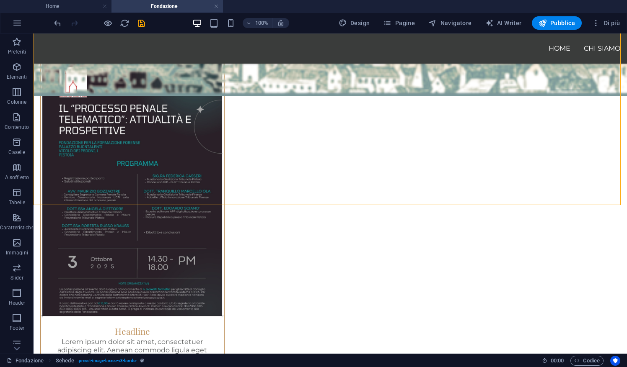
scroll to position [400, 0]
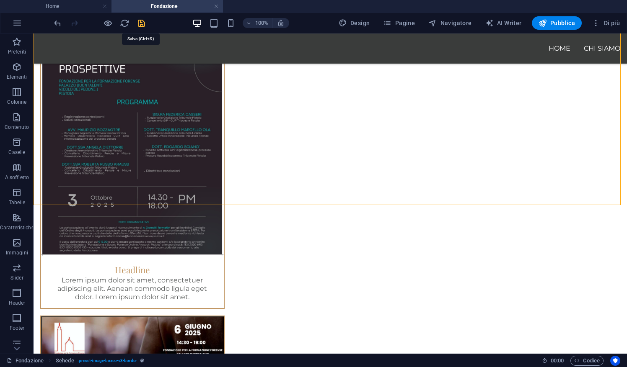
click at [145, 20] on icon "save" at bounding box center [142, 23] width 10 height 10
click at [560, 20] on span "Pubblica" at bounding box center [556, 23] width 37 height 8
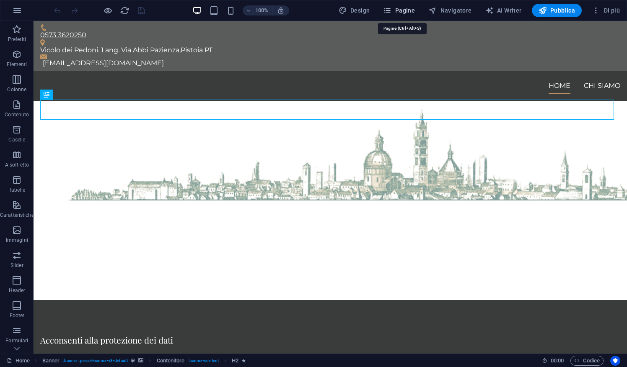
click at [410, 12] on span "Pagine" at bounding box center [399, 10] width 32 height 8
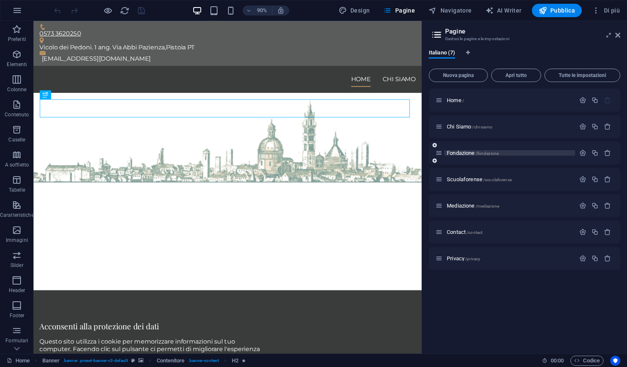
click at [464, 155] on span "Fondazione /fondazione" at bounding box center [472, 153] width 52 height 6
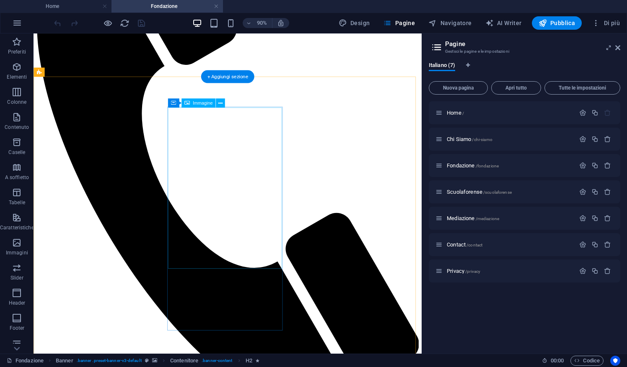
scroll to position [157, 0]
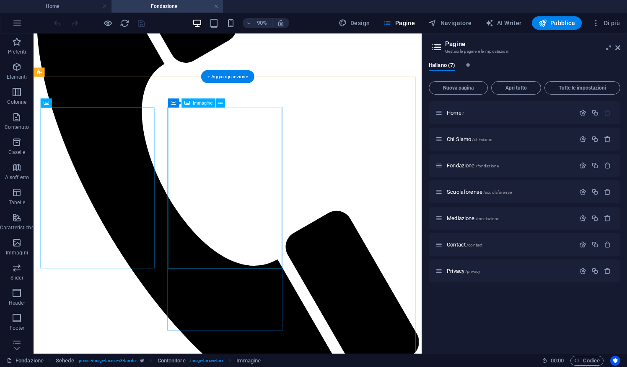
select select "%"
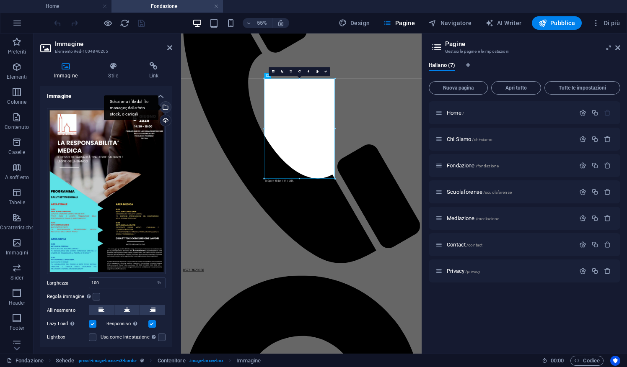
click at [167, 108] on div "Seleziona i file dal file manager, dalle foto stock, o caricali" at bounding box center [164, 108] width 13 height 13
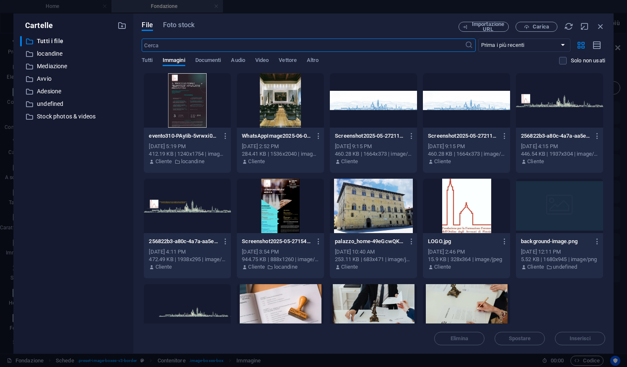
scroll to position [0, 0]
click at [205, 105] on div at bounding box center [187, 100] width 87 height 54
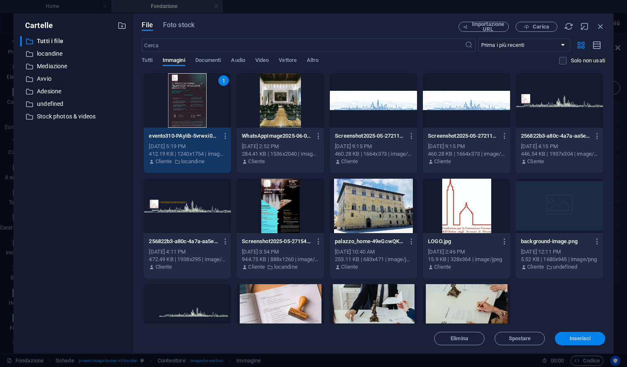
click at [580, 341] on span "Inserisci" at bounding box center [579, 338] width 21 height 5
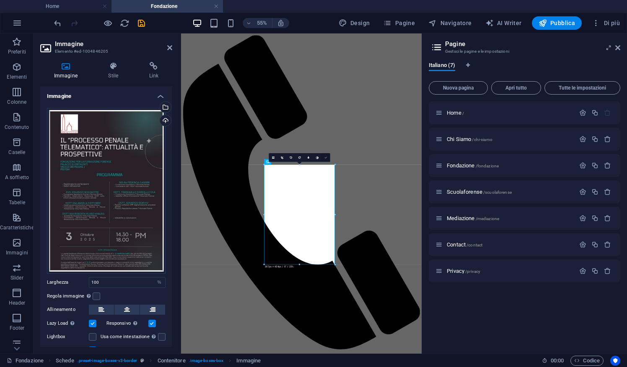
click at [327, 159] on link at bounding box center [325, 157] width 9 height 9
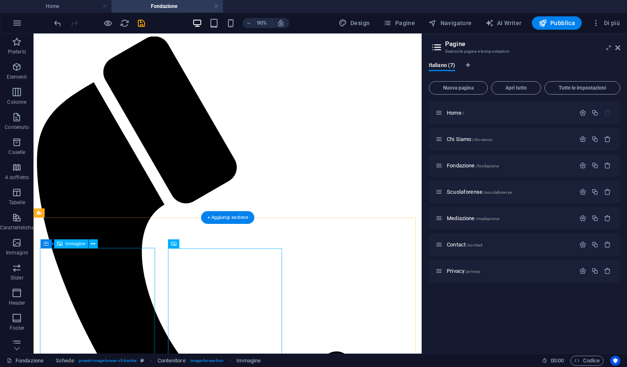
select select "%"
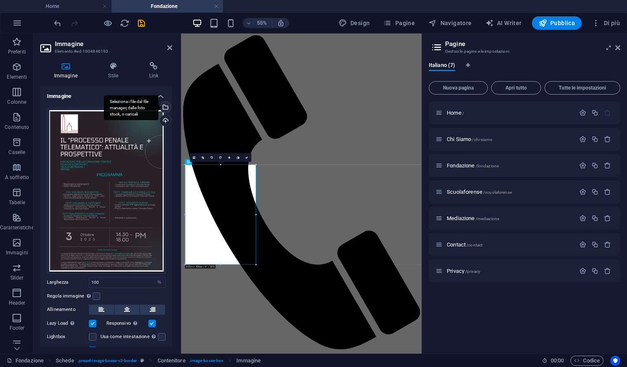
click at [165, 108] on div "Seleziona i file dal file manager, dalle foto stock, o caricali" at bounding box center [164, 108] width 13 height 13
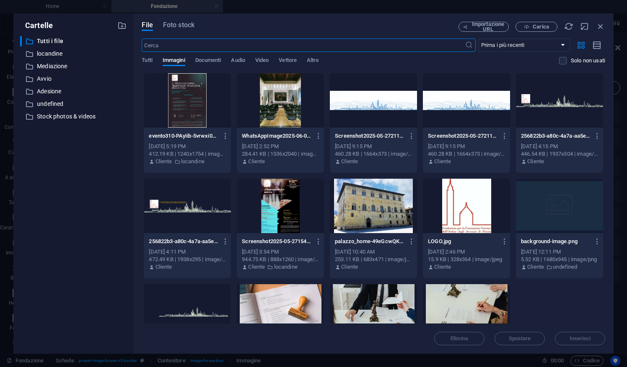
click at [267, 206] on div at bounding box center [280, 206] width 87 height 54
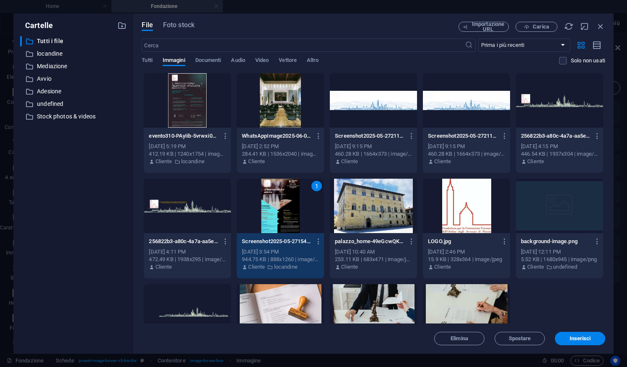
click at [267, 206] on div "1" at bounding box center [280, 206] width 87 height 54
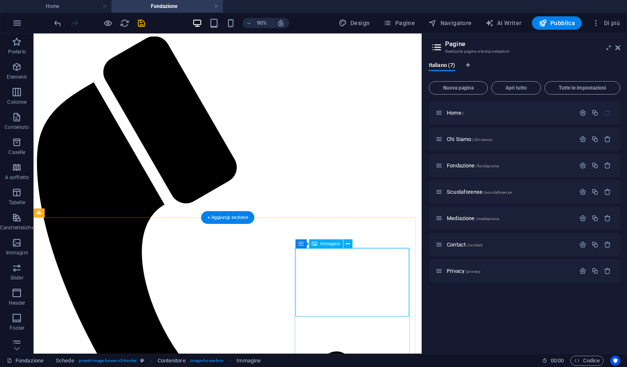
select select "%"
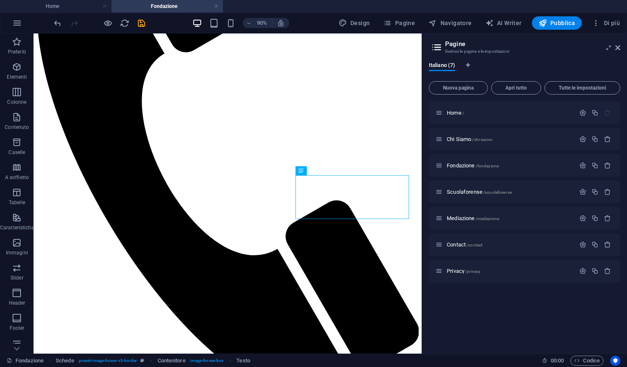
scroll to position [158, 0]
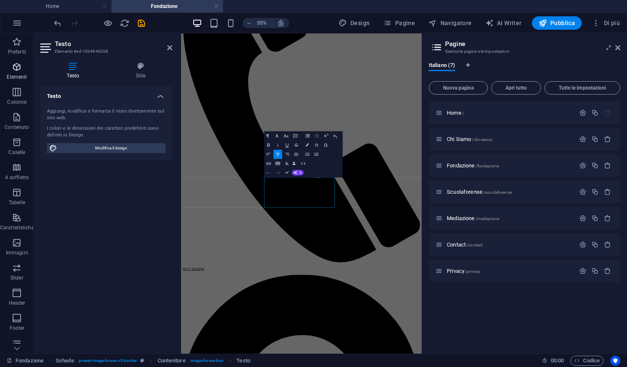
click at [17, 70] on icon "button" at bounding box center [17, 67] width 10 height 10
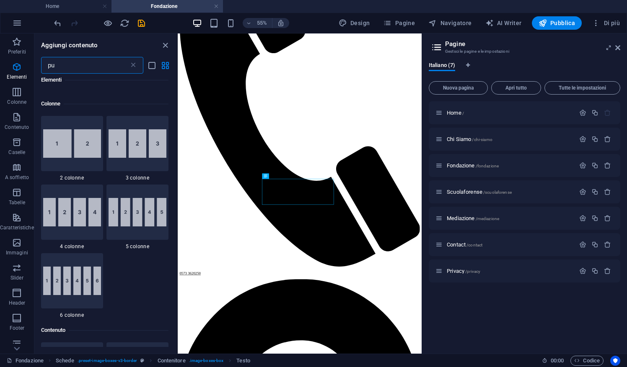
scroll to position [0, 0]
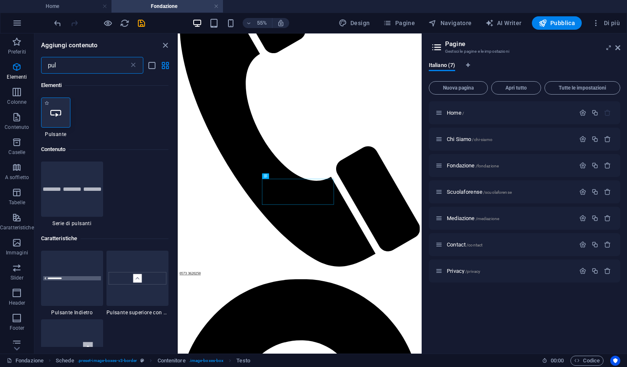
type input "pul"
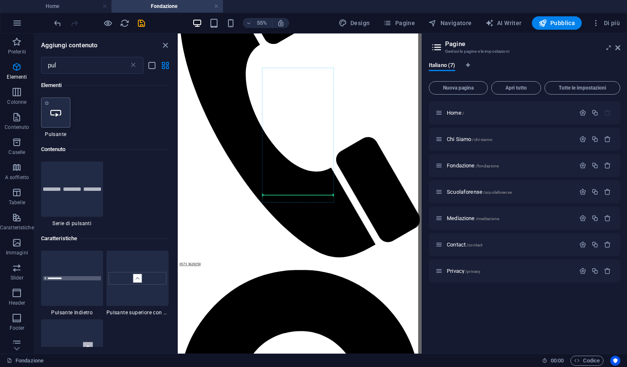
scroll to position [176, 0]
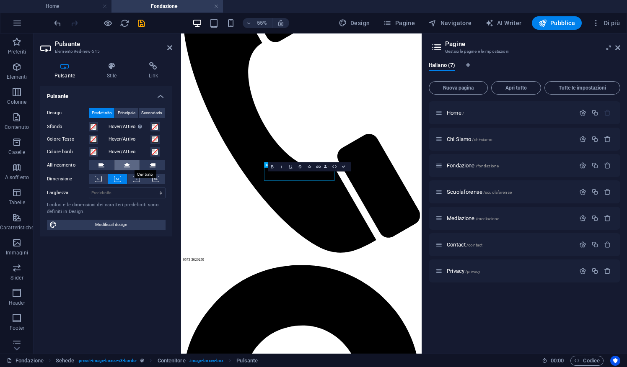
click at [128, 165] on icon at bounding box center [127, 165] width 6 height 10
drag, startPoint x: 427, startPoint y: 292, endPoint x: 471, endPoint y: 210, distance: 92.8
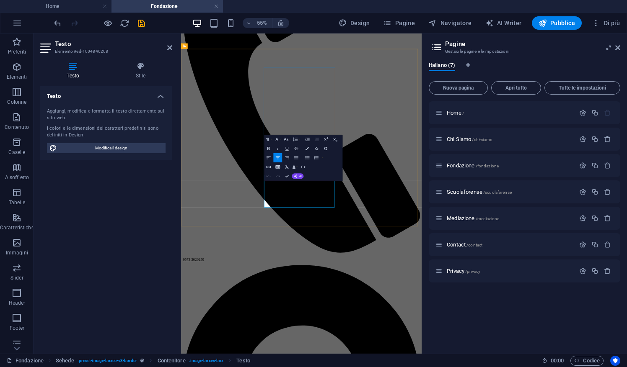
drag, startPoint x: 444, startPoint y: 327, endPoint x: 402, endPoint y: 334, distance: 42.5
click at [619, 50] on icon at bounding box center [617, 47] width 5 height 7
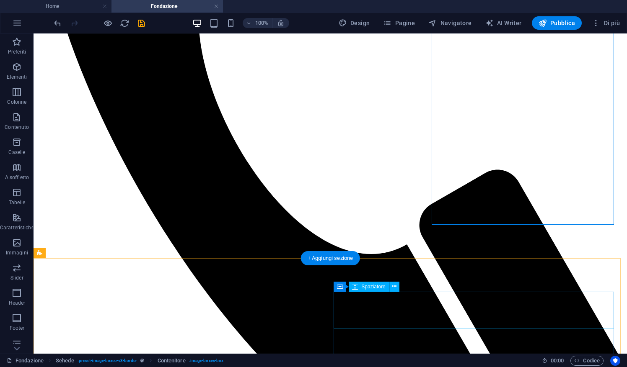
scroll to position [351, 0]
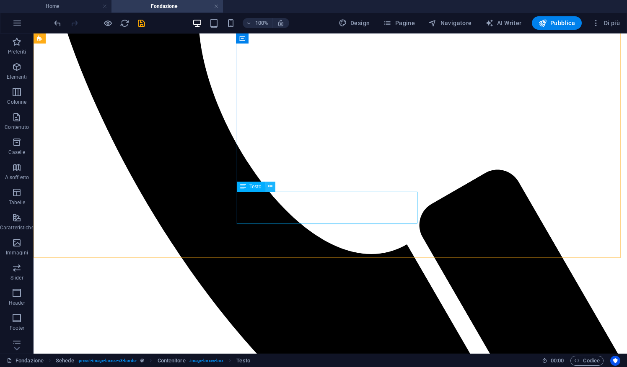
click at [269, 183] on icon at bounding box center [270, 186] width 5 height 9
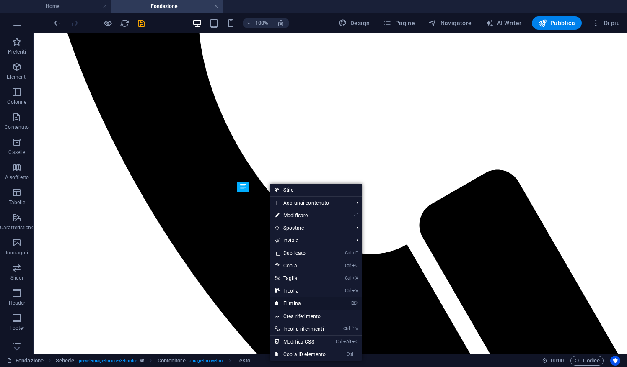
click at [297, 306] on link "⌦ Elimina" at bounding box center [300, 303] width 61 height 13
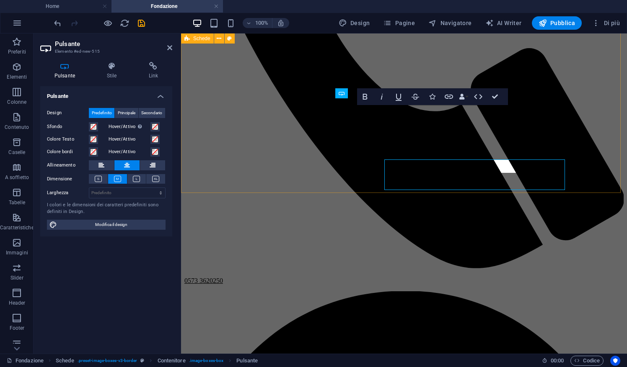
scroll to position [359, 0]
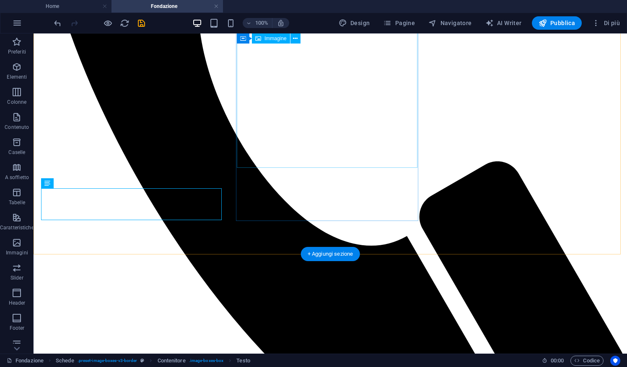
scroll to position [351, 0]
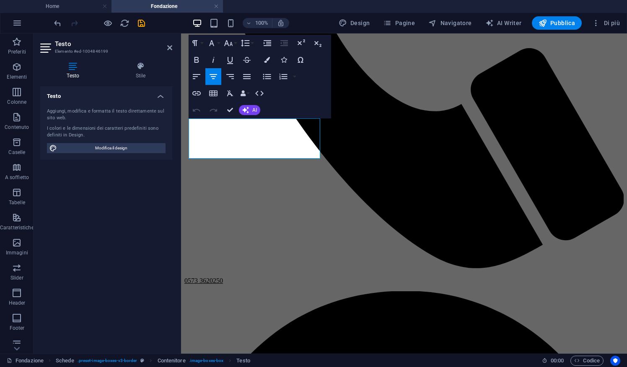
scroll to position [359, 0]
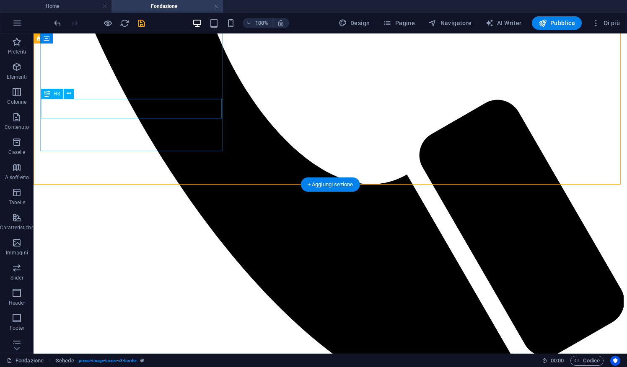
click at [73, 91] on button at bounding box center [69, 94] width 10 height 10
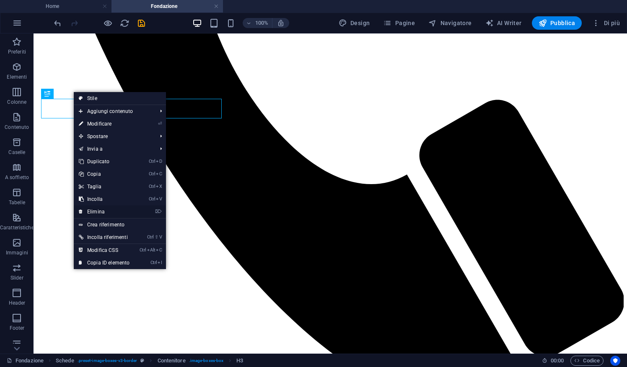
click at [108, 209] on link "⌦ Elimina" at bounding box center [104, 212] width 61 height 13
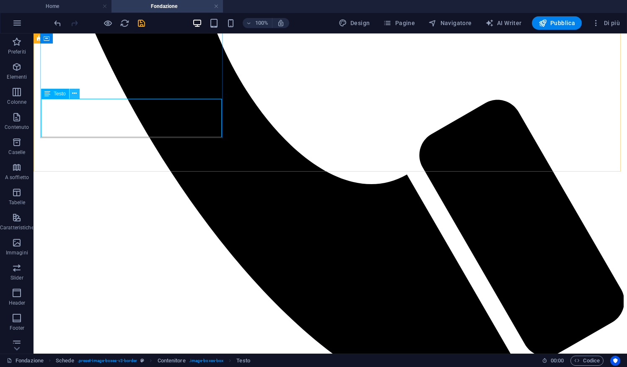
click at [73, 92] on icon at bounding box center [74, 93] width 5 height 9
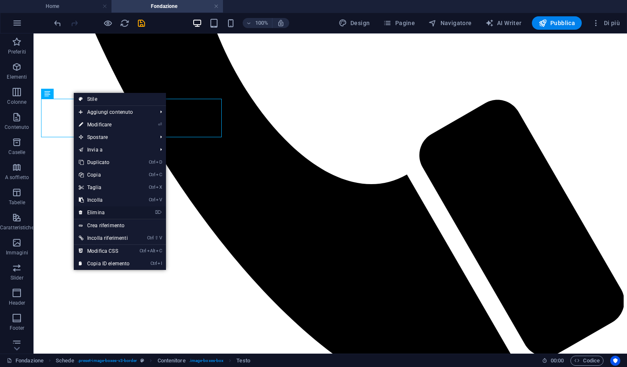
click at [110, 210] on link "⌦ Elimina" at bounding box center [104, 212] width 61 height 13
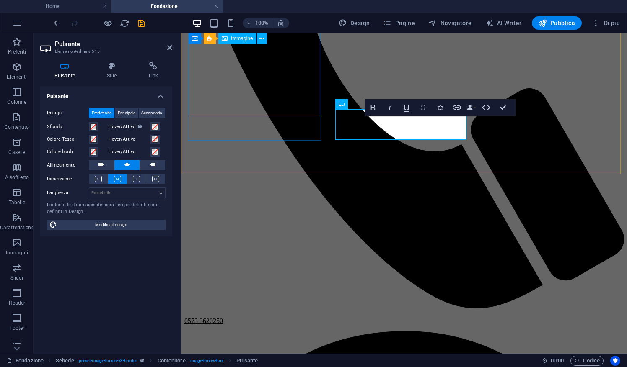
scroll to position [310, 0]
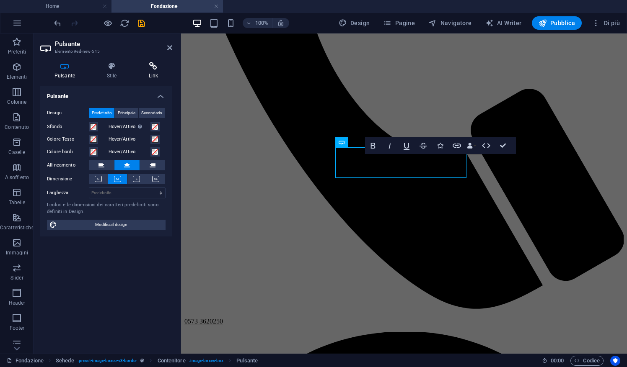
click at [155, 77] on h4 "Link" at bounding box center [153, 71] width 38 height 18
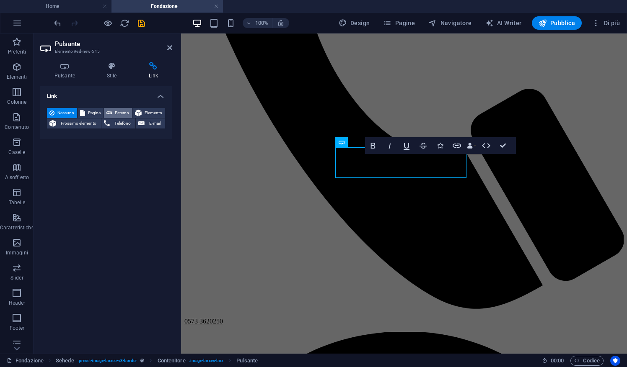
click at [118, 112] on span "Esterno" at bounding box center [122, 113] width 15 height 10
select select "blank"
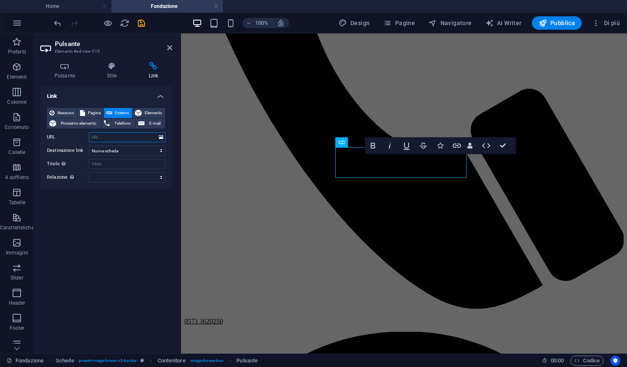
paste input "https://sfera.sferabit.com/servizi/accesso_albosfera.php?dir=coapistoia"
type input "https://sfera.sferabit.com/servizi/accesso_albosfera.php?dir=coapistoia"
click at [129, 188] on div "Nessuno Pagina Esterno Elemento Prossimo elemento Telefono E-mail Pagina Home C…" at bounding box center [106, 145] width 132 height 88
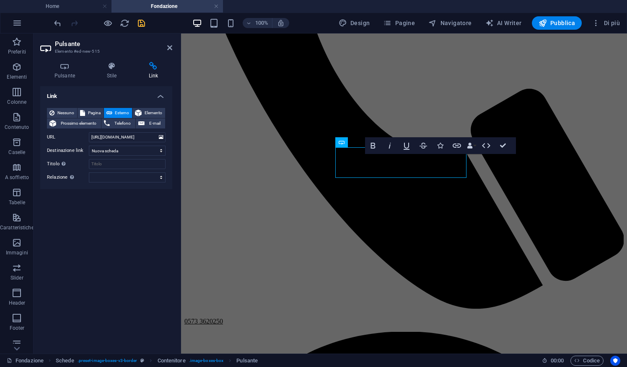
click at [144, 21] on icon "save" at bounding box center [142, 23] width 10 height 10
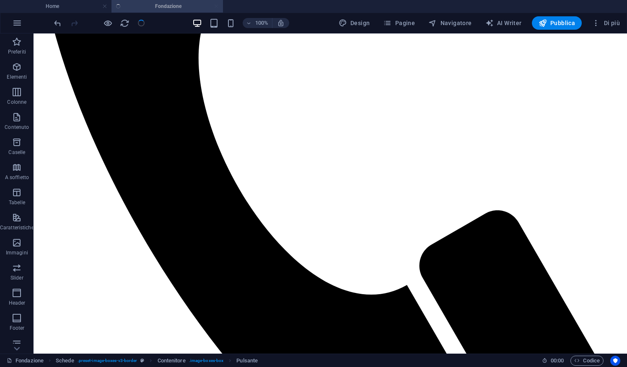
scroll to position [302, 0]
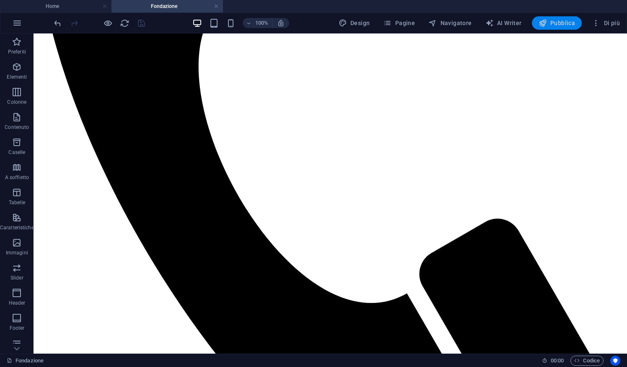
click at [549, 19] on span "Pubblica" at bounding box center [556, 23] width 37 height 8
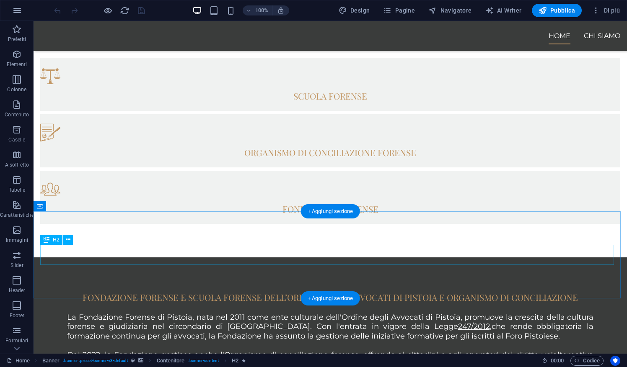
scroll to position [606, 0]
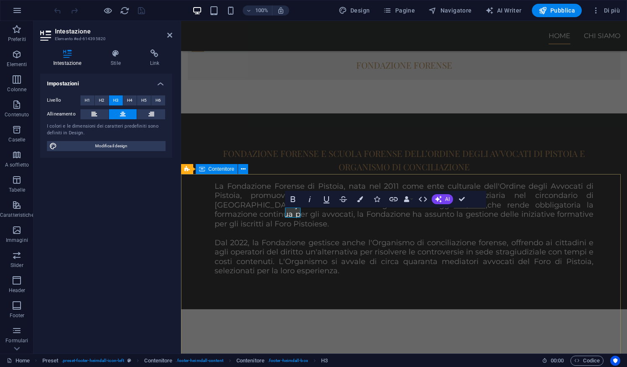
scroll to position [677, 0]
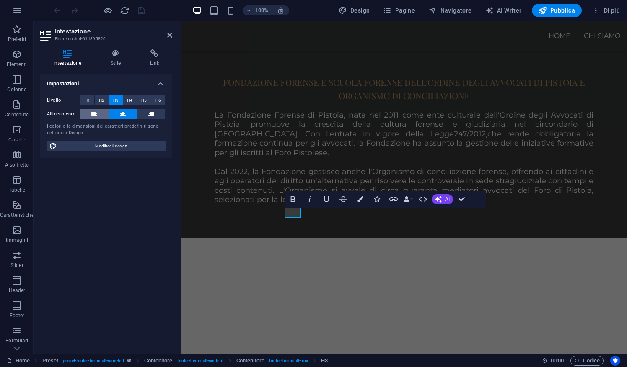
click at [100, 114] on button at bounding box center [94, 114] width 28 height 10
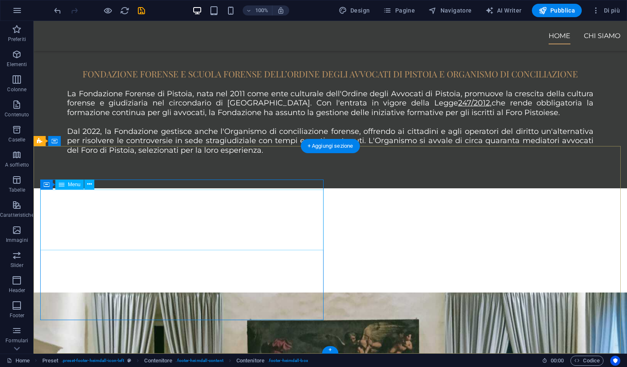
scroll to position [606, 0]
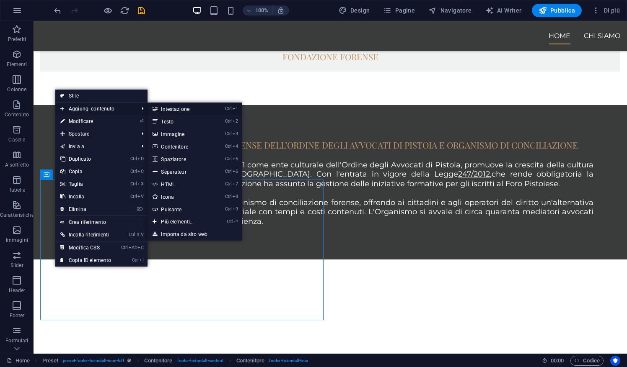
click at [174, 108] on link "Ctrl 1 Intestazione" at bounding box center [178, 109] width 63 height 13
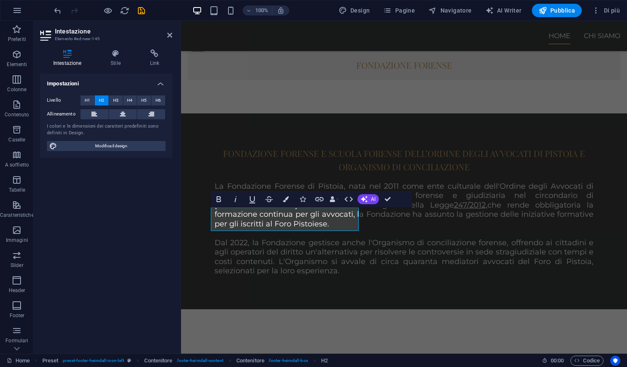
scroll to position [677, 0]
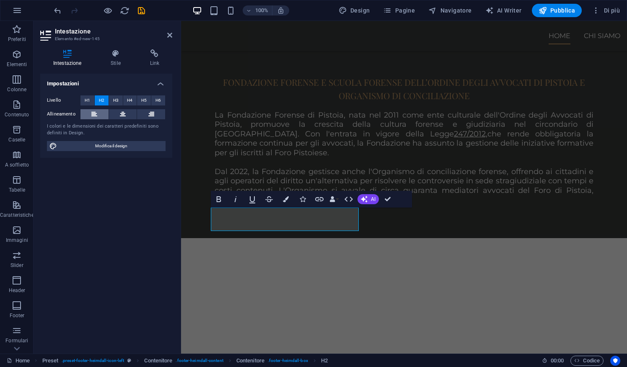
click at [98, 117] on button at bounding box center [94, 114] width 28 height 10
click at [87, 97] on span "H1" at bounding box center [87, 100] width 5 height 10
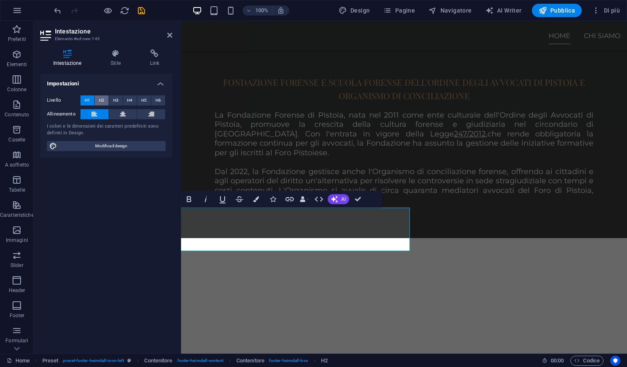
click at [101, 102] on span "H2" at bounding box center [101, 100] width 5 height 10
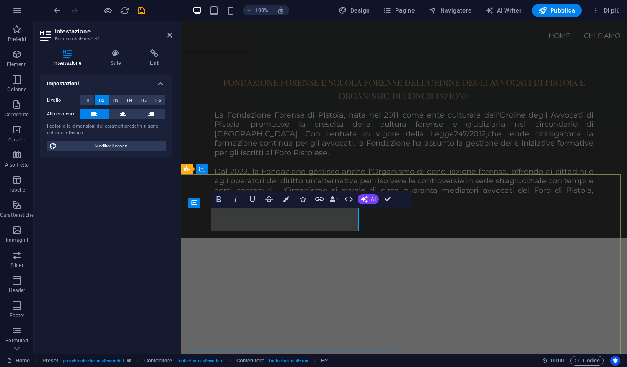
drag, startPoint x: 310, startPoint y: 220, endPoint x: 206, endPoint y: 227, distance: 104.1
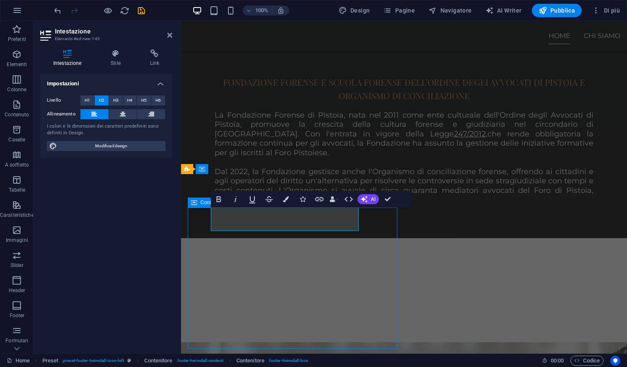
scroll to position [606, 0]
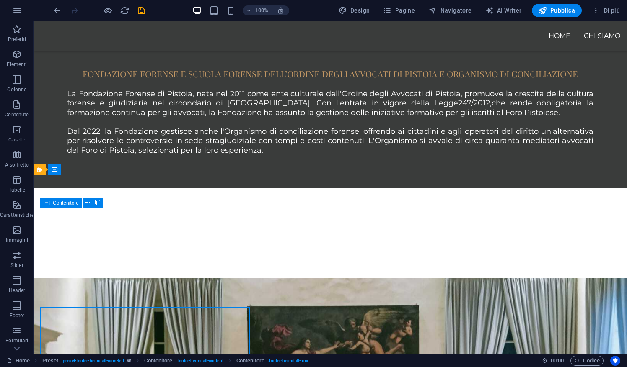
scroll to position [577, 0]
